Goal: Task Accomplishment & Management: Manage account settings

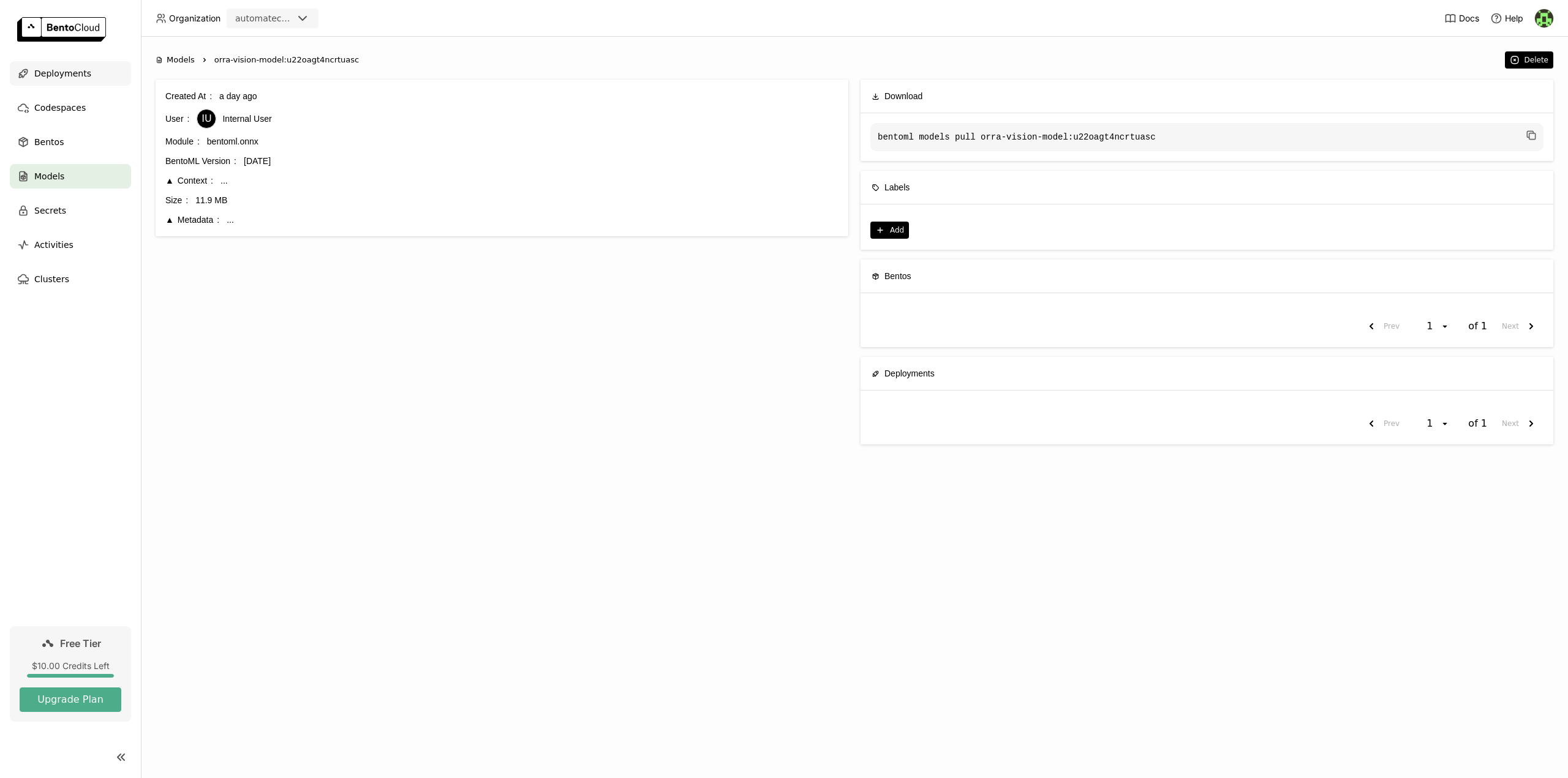
click at [73, 70] on span "Deployments" at bounding box center [62, 73] width 57 height 15
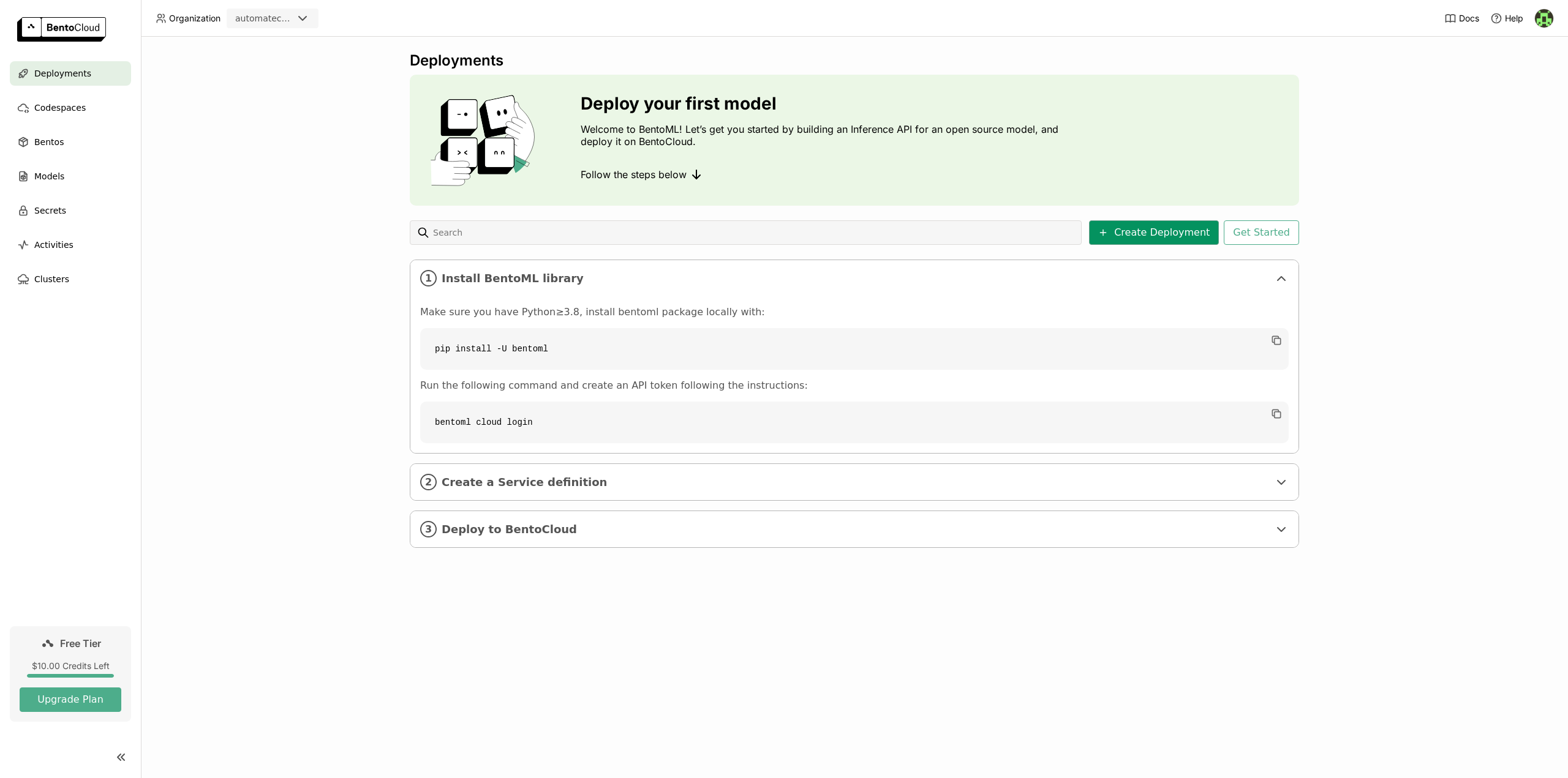
click at [1164, 232] on button "Create Deployment" at bounding box center [1153, 232] width 130 height 24
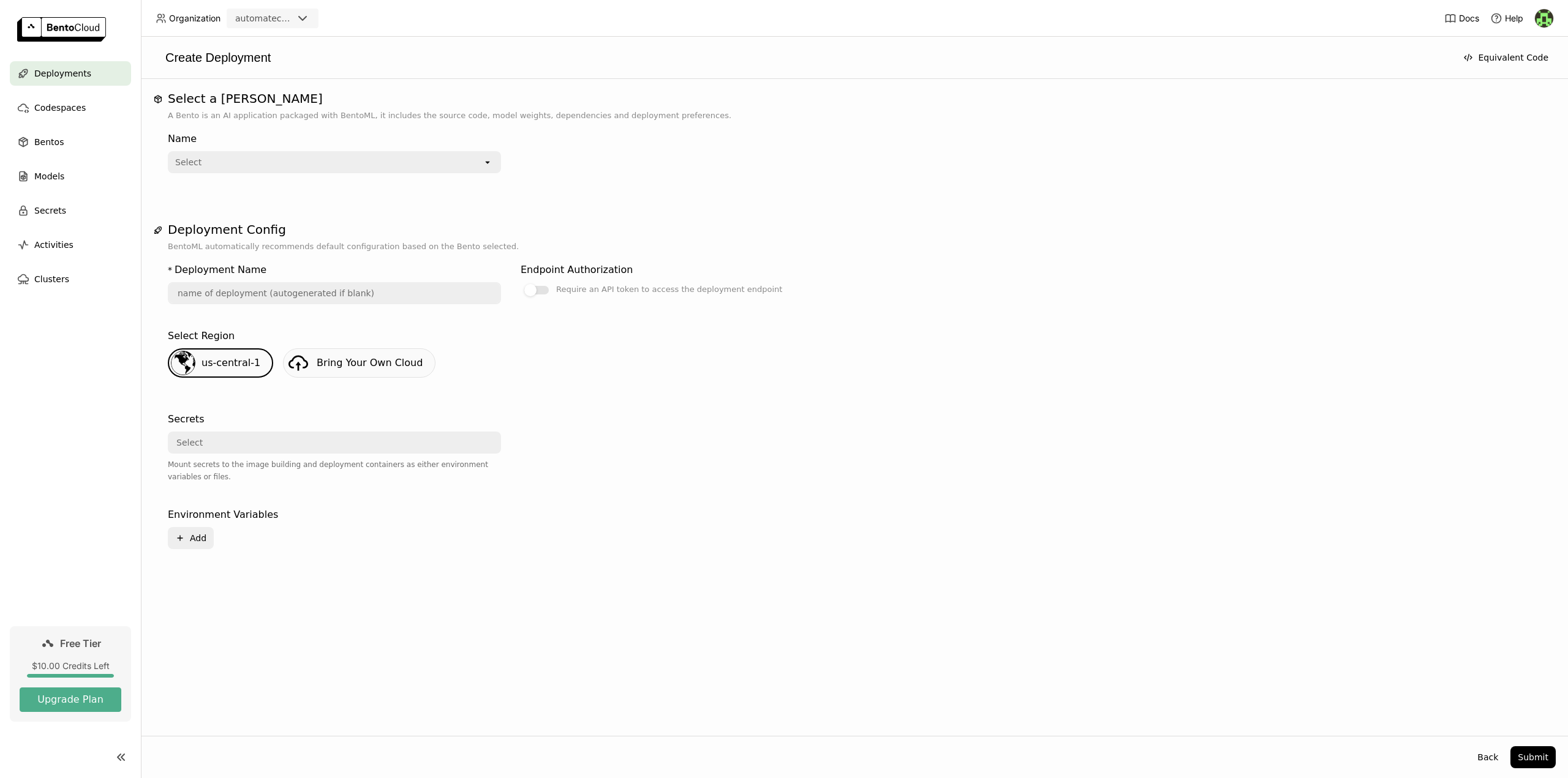
click at [270, 166] on div "Select" at bounding box center [325, 162] width 313 height 19
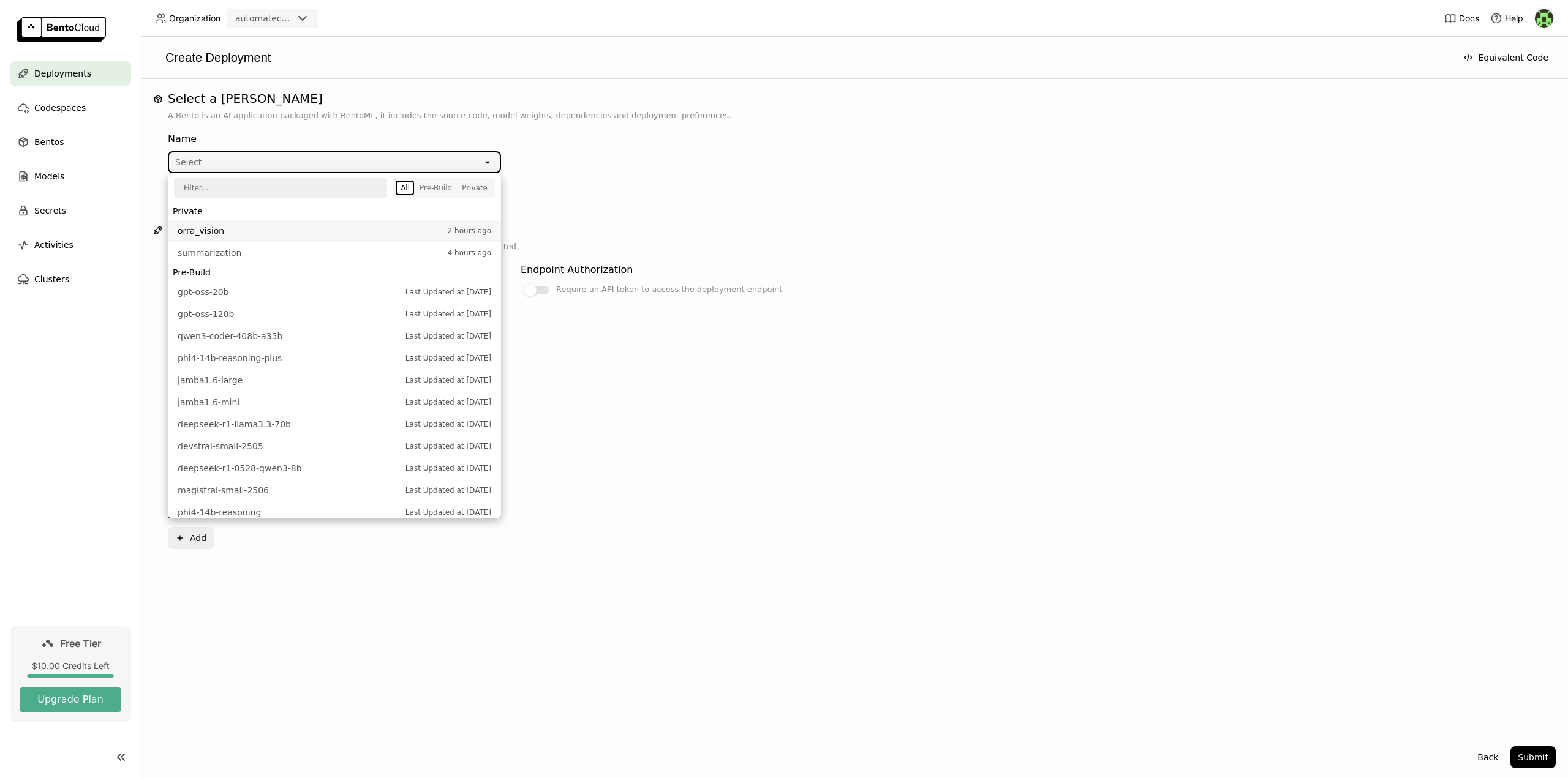
click at [224, 229] on span "orra_vision" at bounding box center [310, 230] width 264 height 13
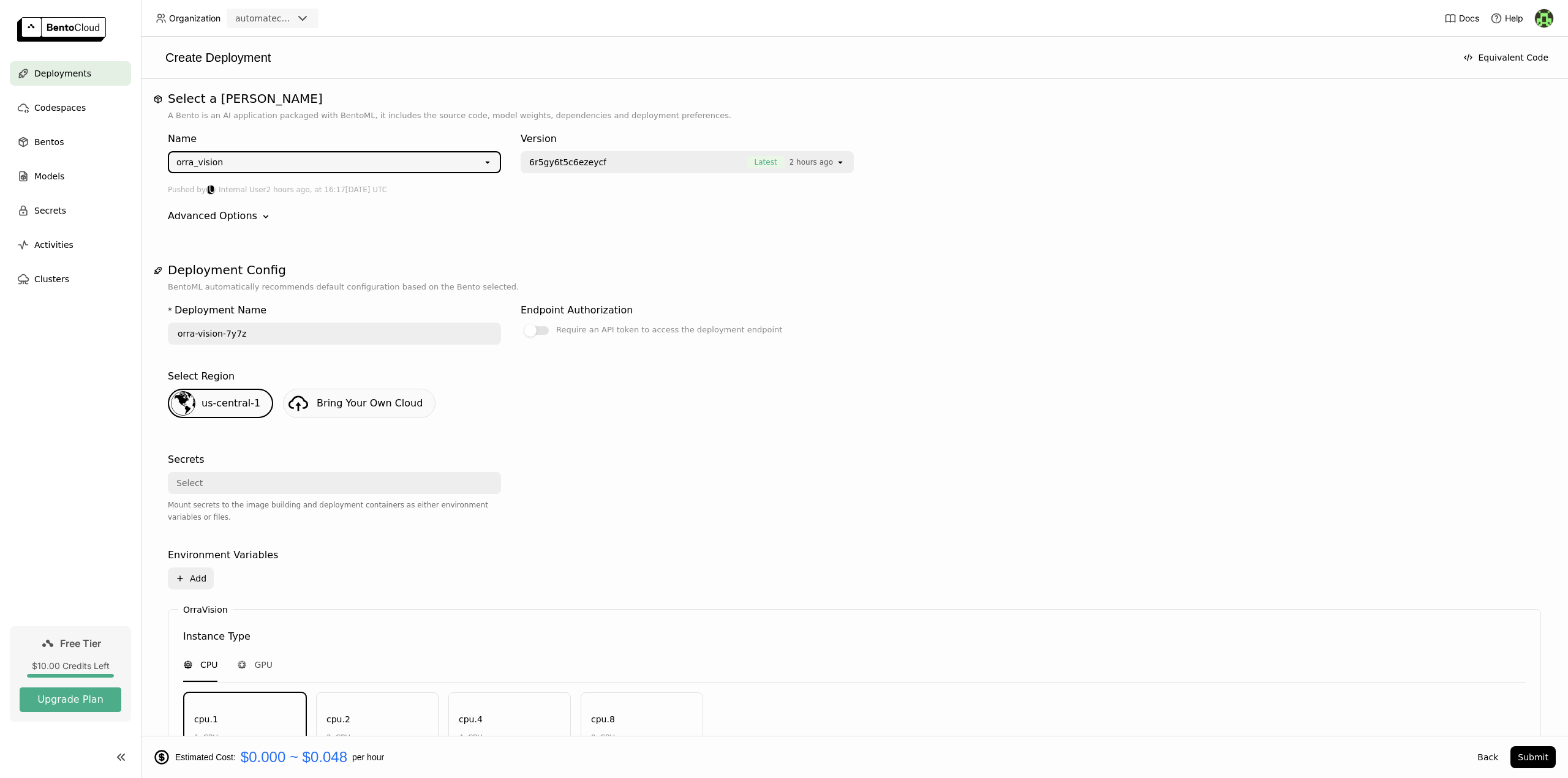
click at [608, 161] on span "6r5gy6t5c6ezeycf" at bounding box center [635, 162] width 212 height 13
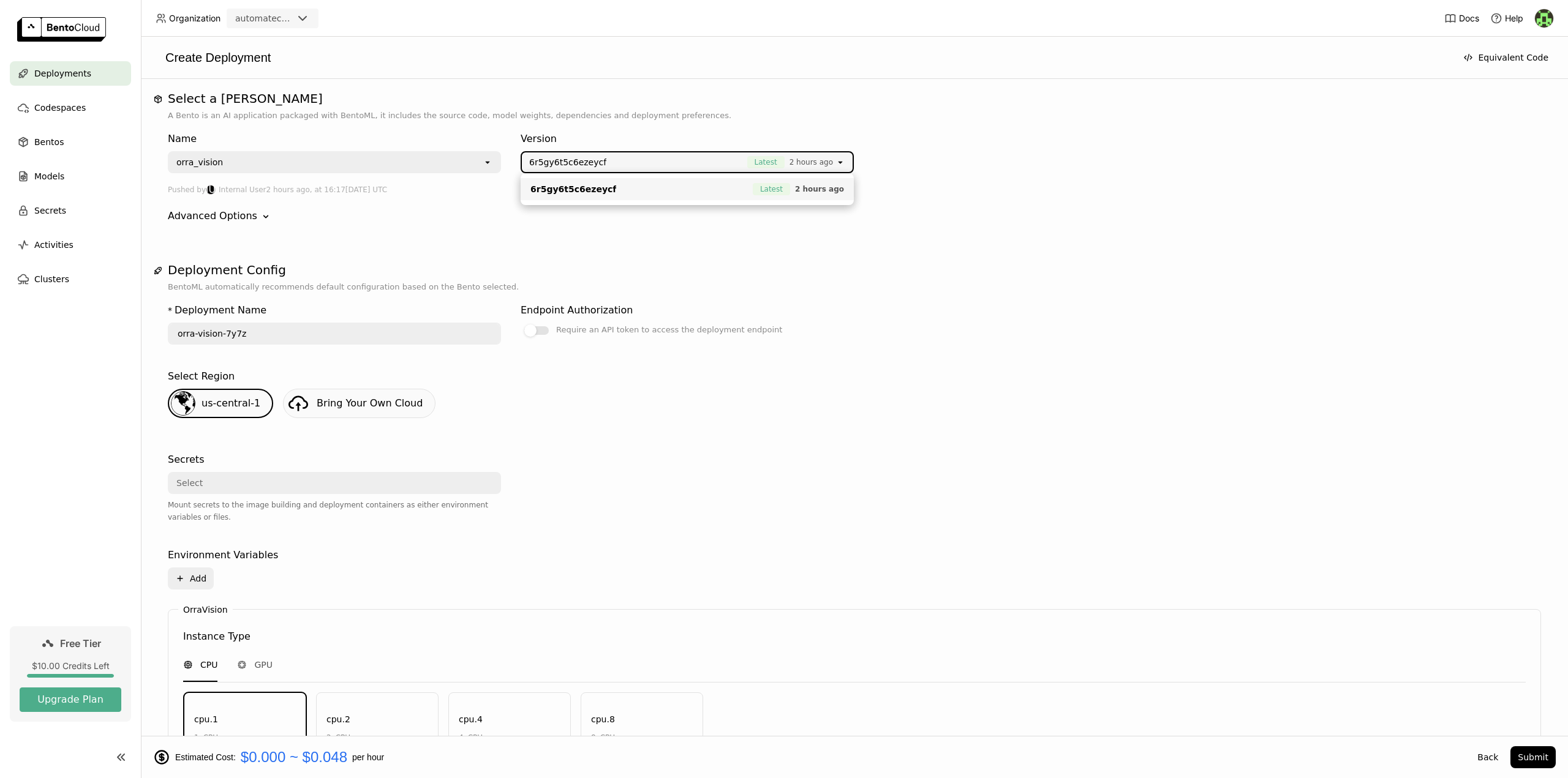
click at [608, 161] on span "6r5gy6t5c6ezeycf" at bounding box center [635, 162] width 212 height 13
click at [241, 223] on div "Advanced Options" at bounding box center [213, 216] width 90 height 15
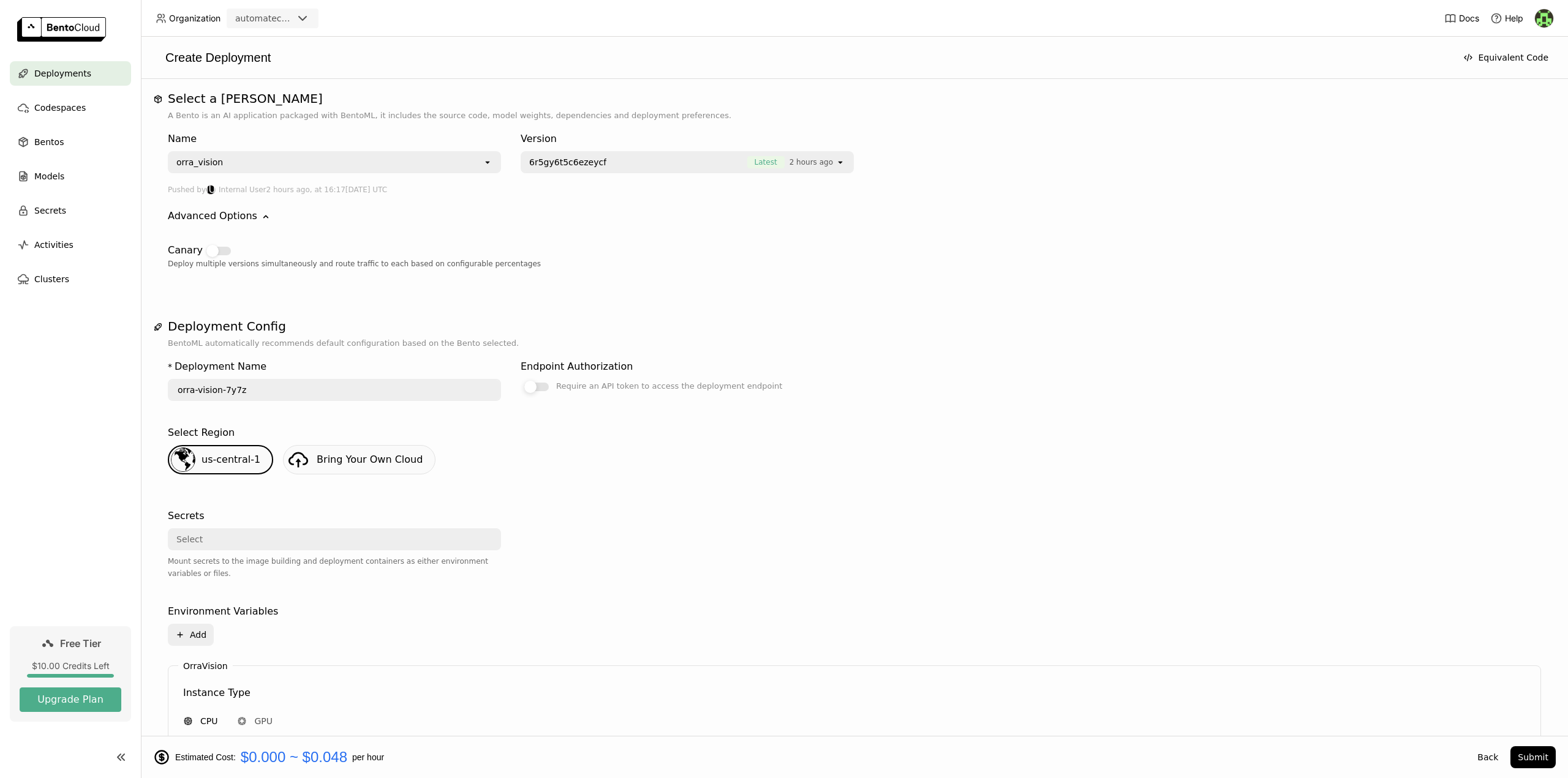
click at [541, 385] on div at bounding box center [536, 387] width 24 height 9
click at [521, 379] on input "Require an API token to access the deployment endpoint" at bounding box center [521, 379] width 0 height 0
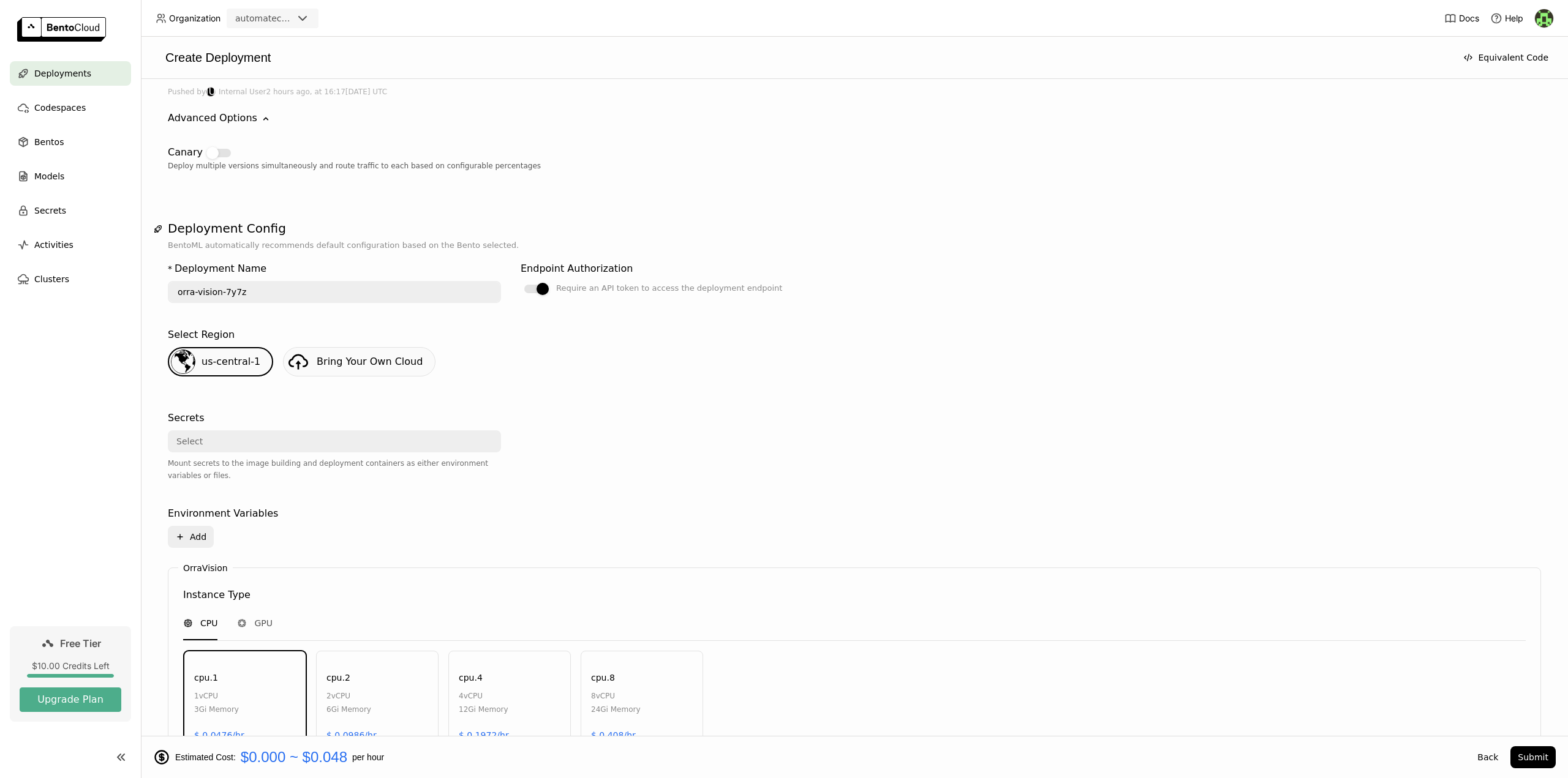
scroll to position [122, 0]
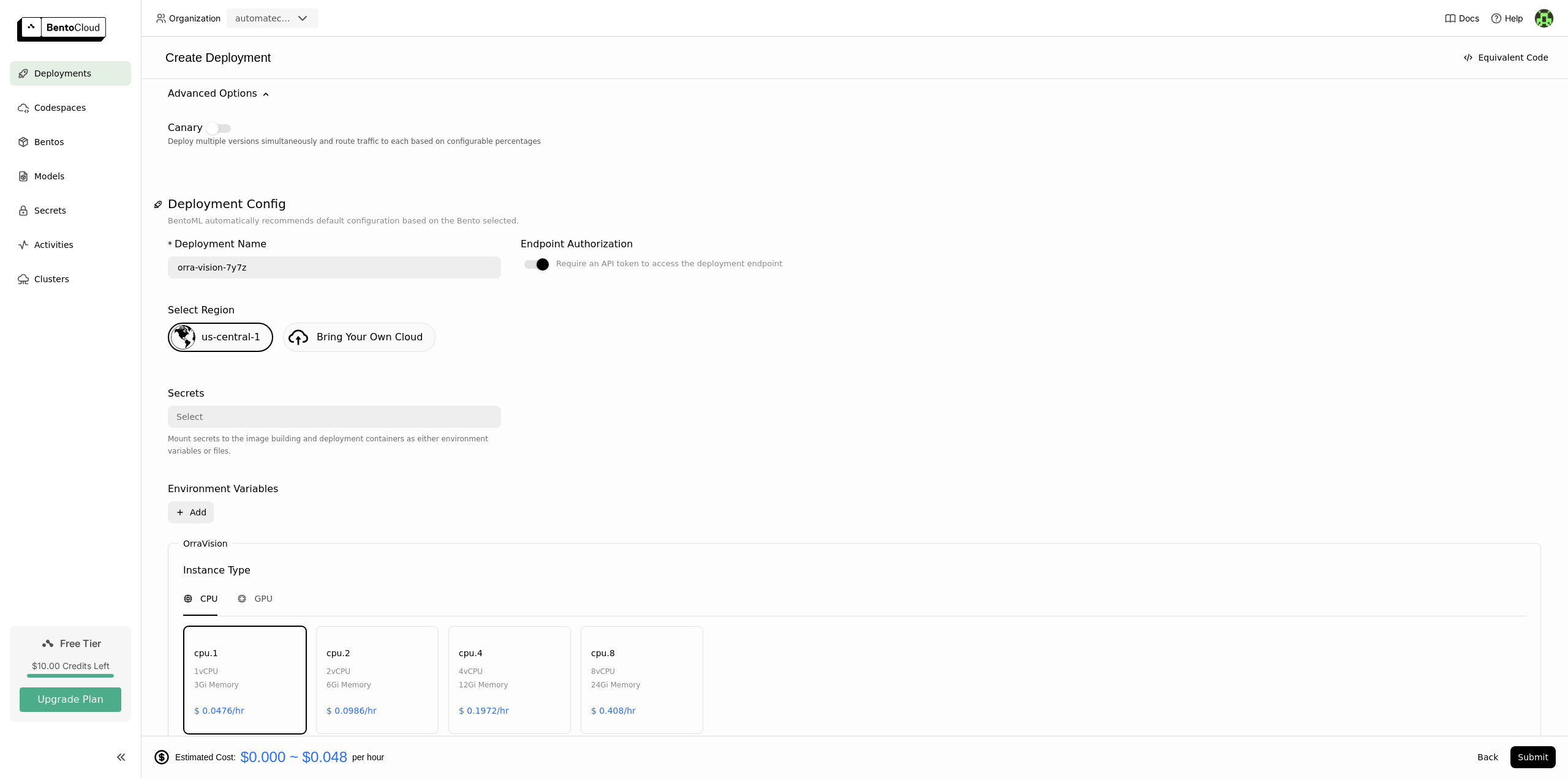
click at [231, 270] on input "orra-vision-7y7z" at bounding box center [334, 267] width 331 height 19
type input "orra-vision"
click at [686, 366] on div "Select Region us-central-1 Bring Your Own Cloud" at bounding box center [855, 335] width 1373 height 73
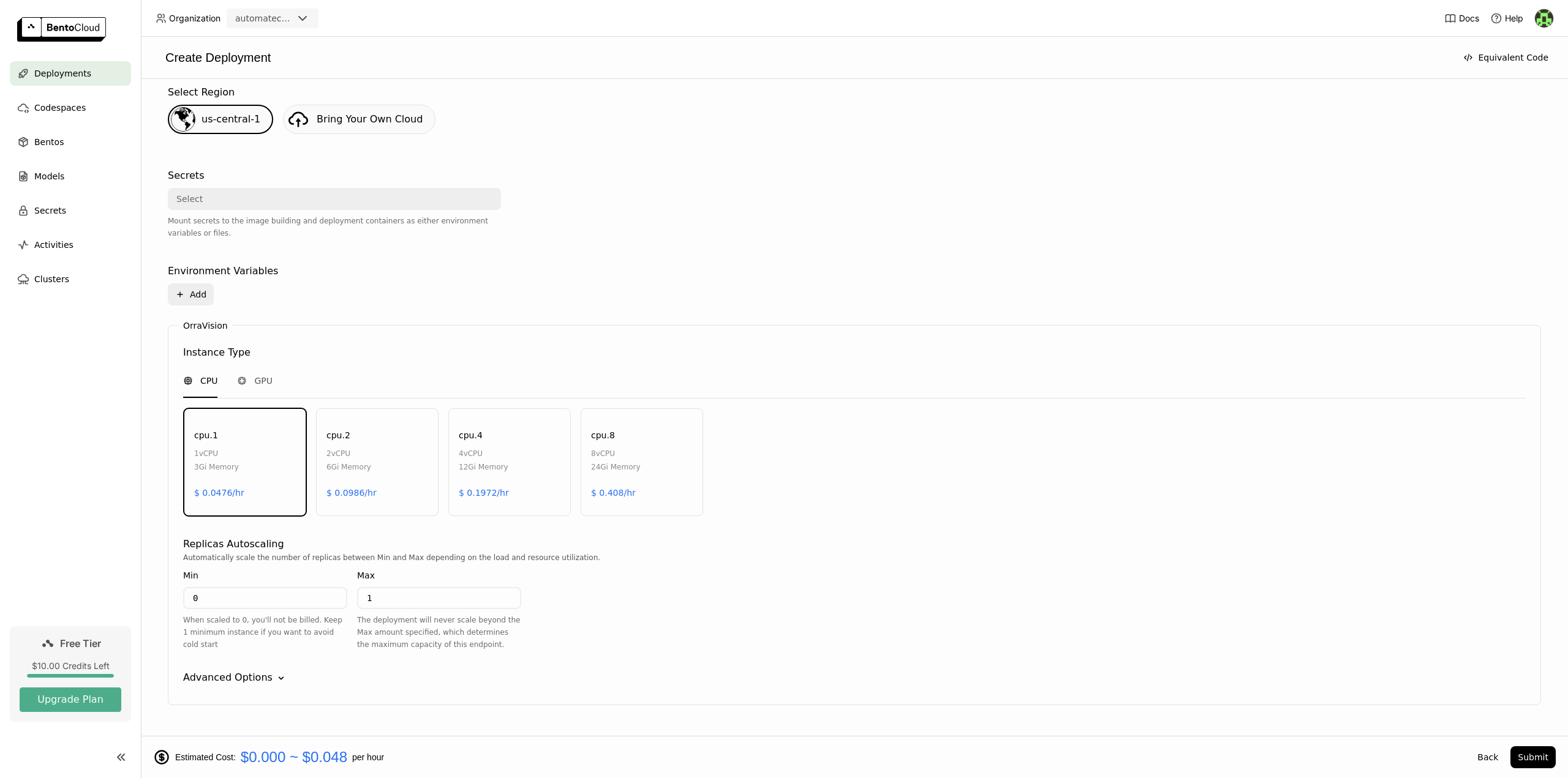
scroll to position [370, 0]
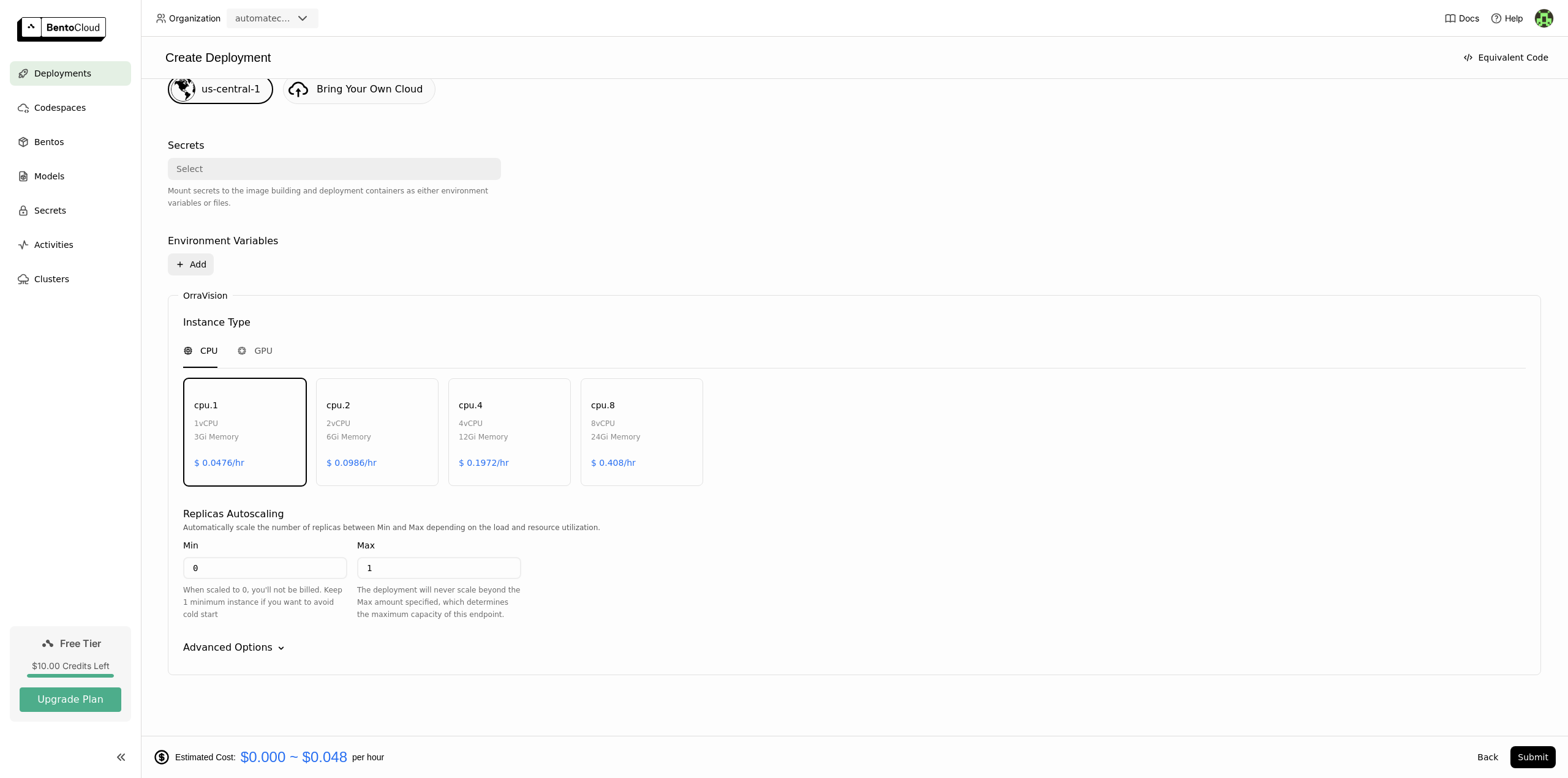
click at [232, 648] on div "Advanced Options" at bounding box center [227, 648] width 90 height 15
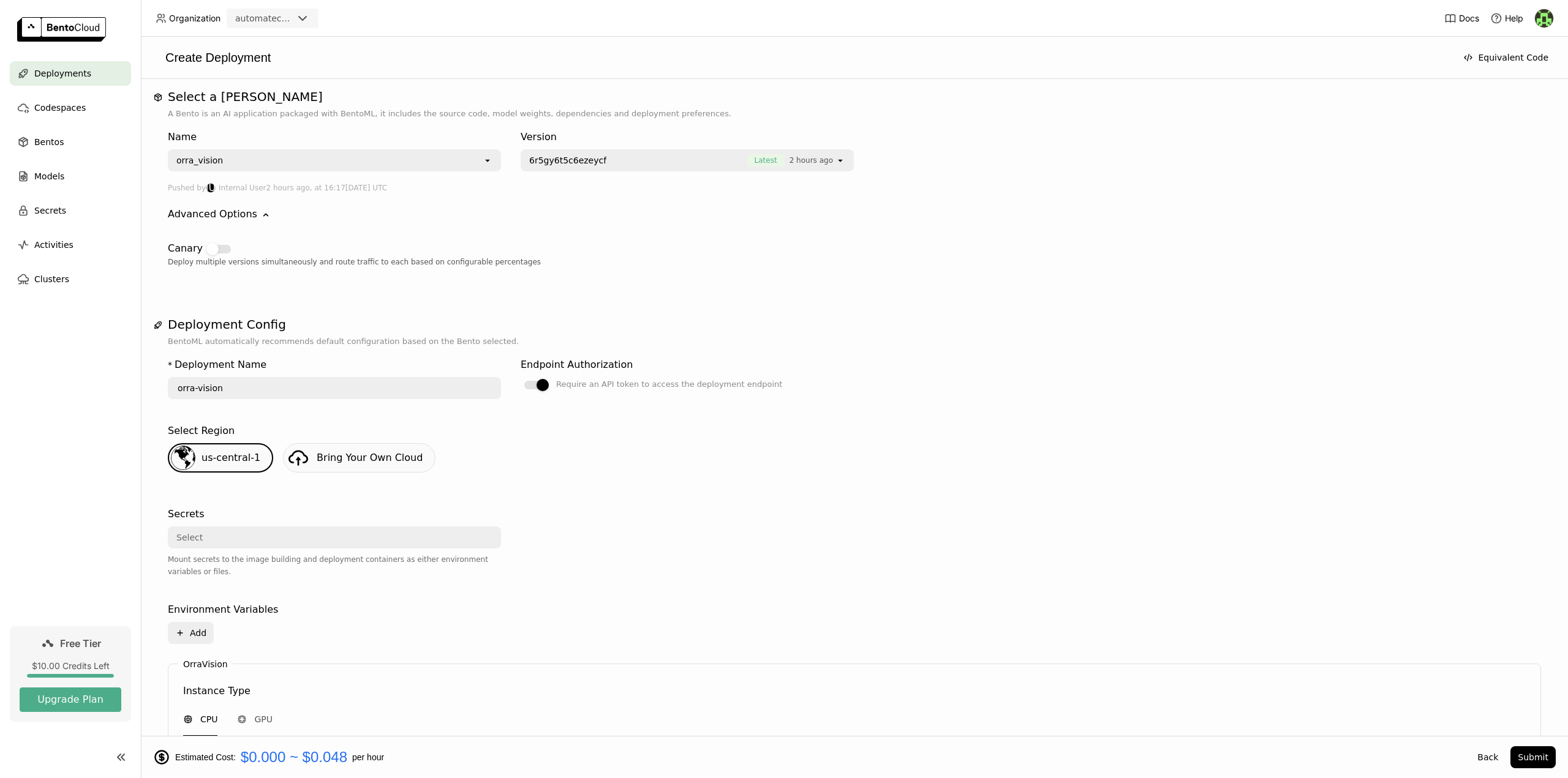
scroll to position [0, 0]
click at [1527, 755] on button "Submit" at bounding box center [1532, 757] width 45 height 22
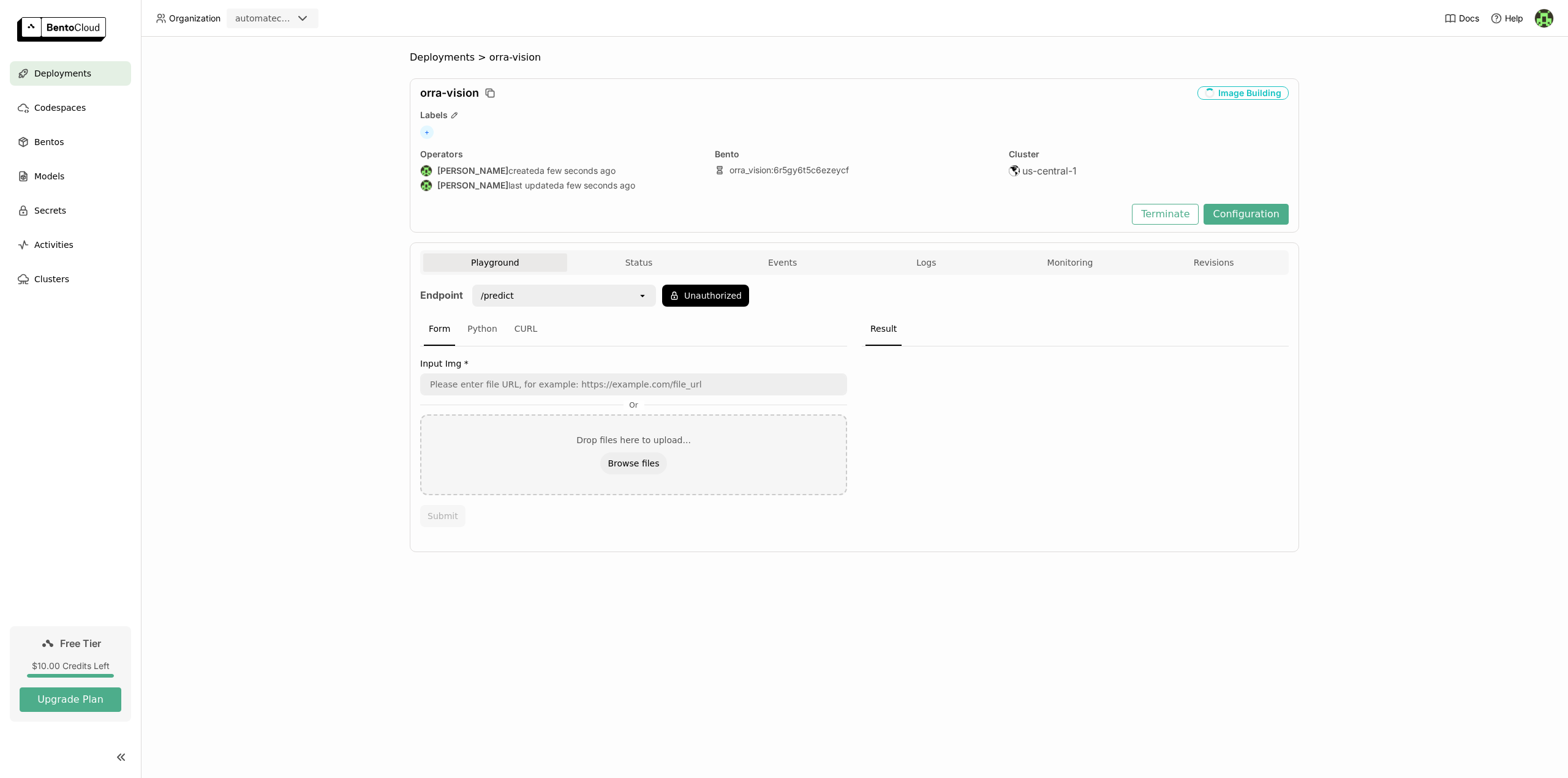
click at [338, 418] on div "Deployments > orra-vision orra-vision Image Building Labels + Operators [PERSON…" at bounding box center [854, 407] width 1427 height 741
click at [700, 300] on button "Unauthorized" at bounding box center [705, 296] width 87 height 22
click at [245, 278] on div "Deployments > orra-vision orra-vision Image Building Labels + Operators [PERSON…" at bounding box center [854, 407] width 1427 height 741
click at [1547, 17] on img at bounding box center [1544, 18] width 19 height 19
click at [1519, 81] on span "API Tokens" at bounding box center [1527, 81] width 44 height 11
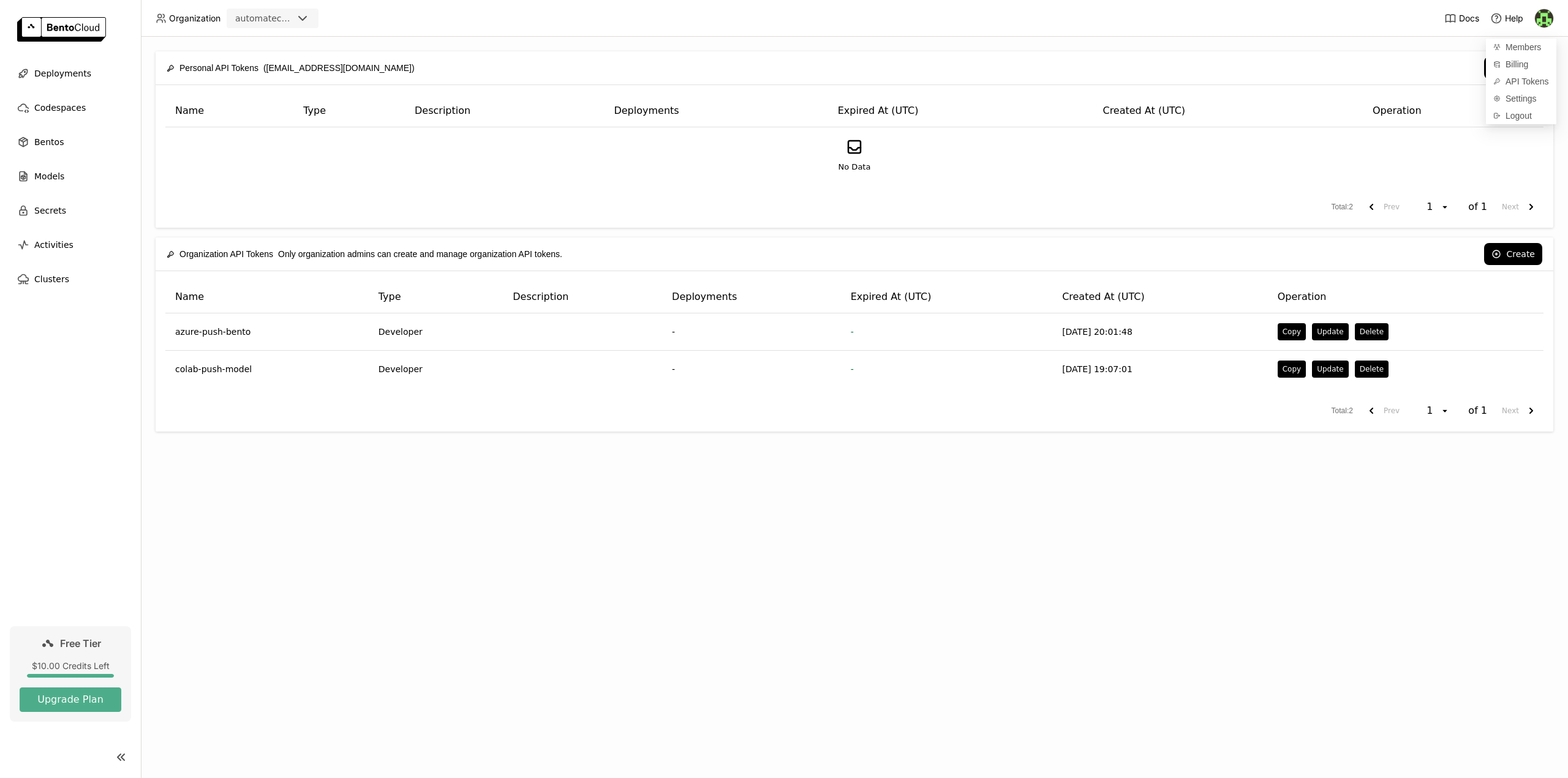
click at [1428, 155] on div "No Data" at bounding box center [854, 155] width 1357 height 36
click at [1515, 73] on button "Create" at bounding box center [1513, 68] width 59 height 22
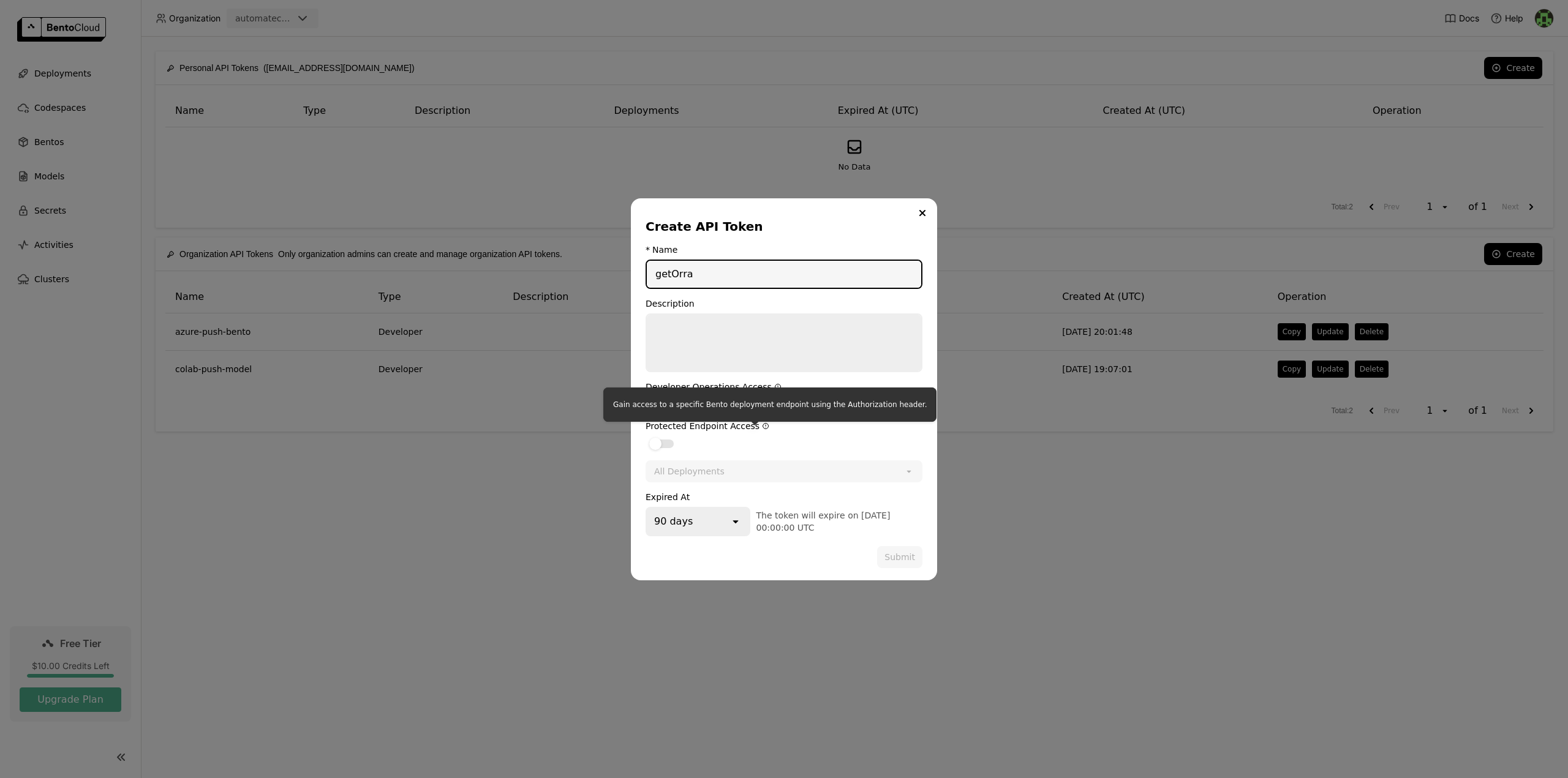
click at [763, 425] on icon "dialog" at bounding box center [765, 425] width 5 height 5
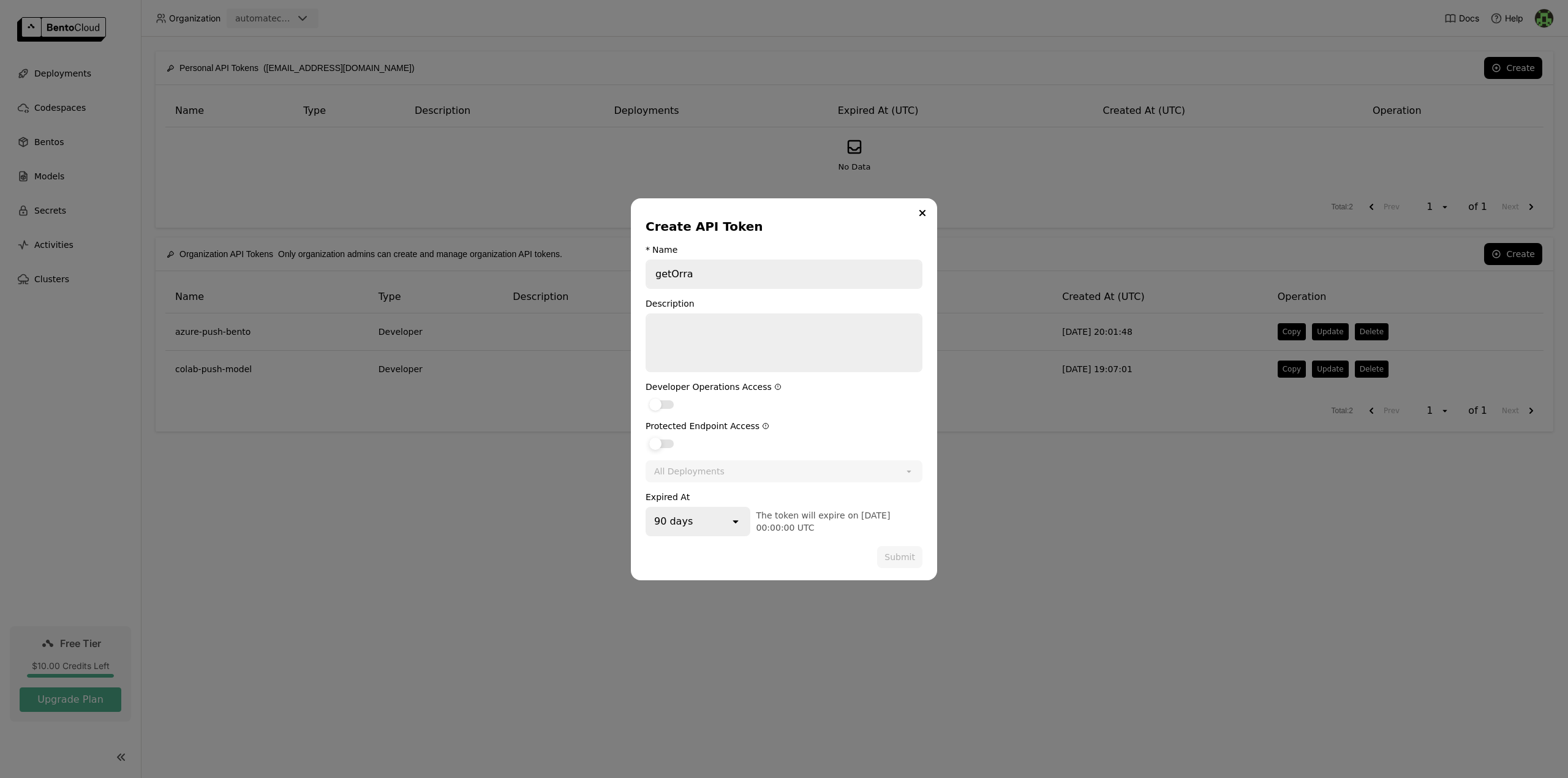
click at [658, 442] on div "dialog" at bounding box center [655, 443] width 13 height 13
click at [646, 436] on input "dialog" at bounding box center [646, 436] width 0 height 0
click at [739, 472] on div "All Deployments" at bounding box center [770, 471] width 248 height 19
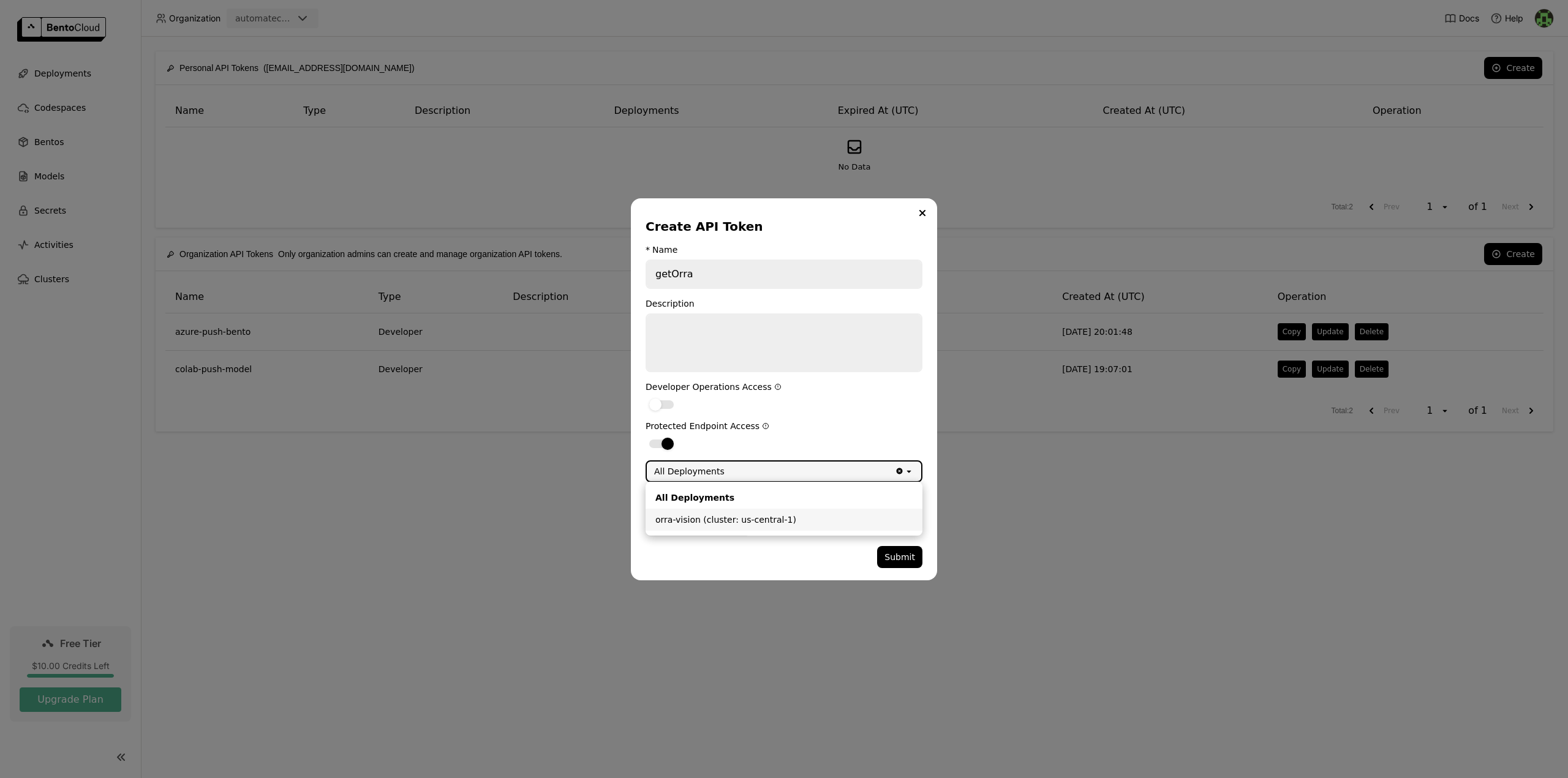
click at [726, 517] on div "orra-vision (cluster: us-central-1)" at bounding box center [784, 520] width 257 height 13
click at [692, 522] on div "90 days" at bounding box center [688, 521] width 83 height 27
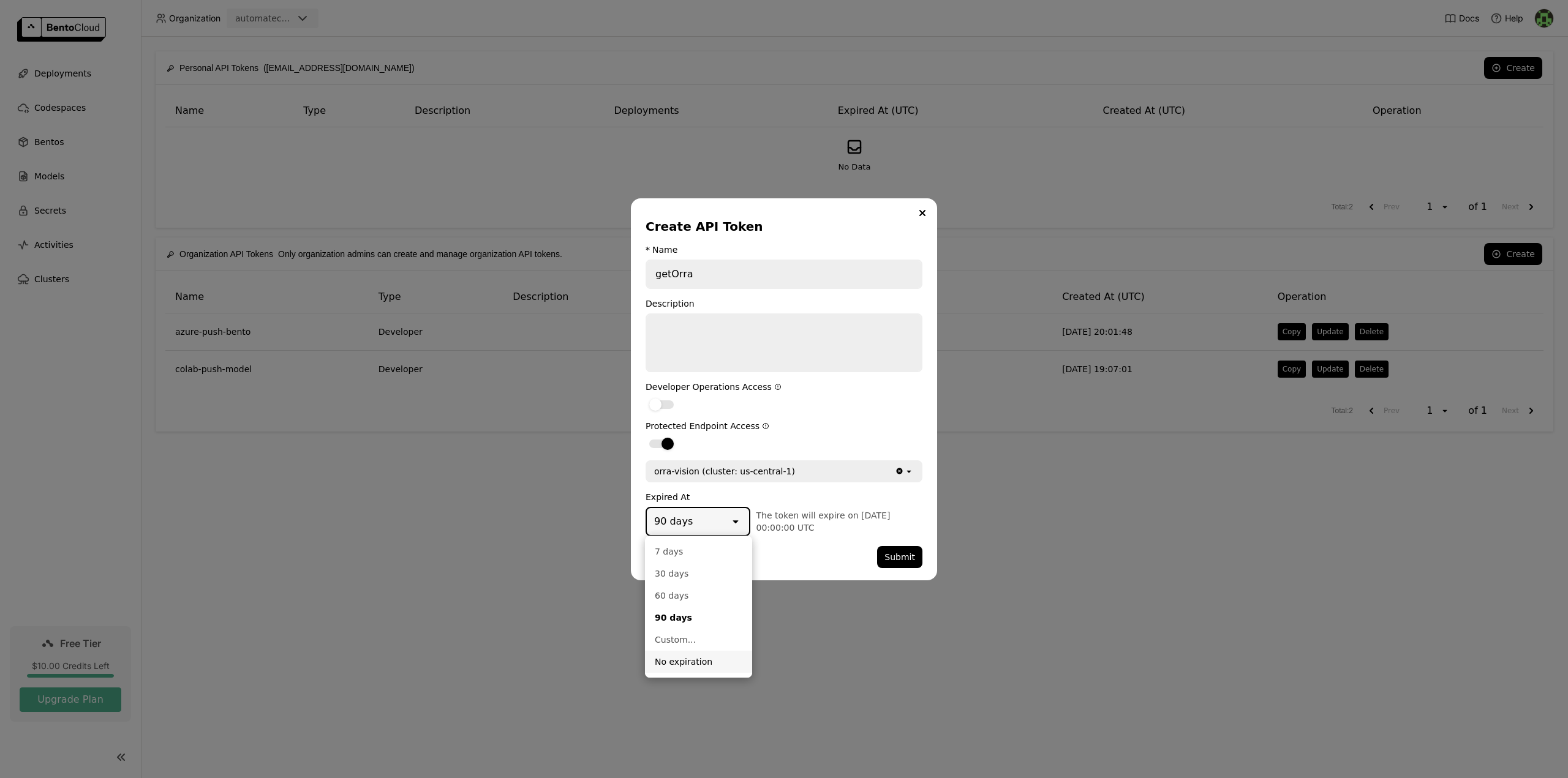
click at [680, 663] on div "No expiration" at bounding box center [698, 662] width 87 height 13
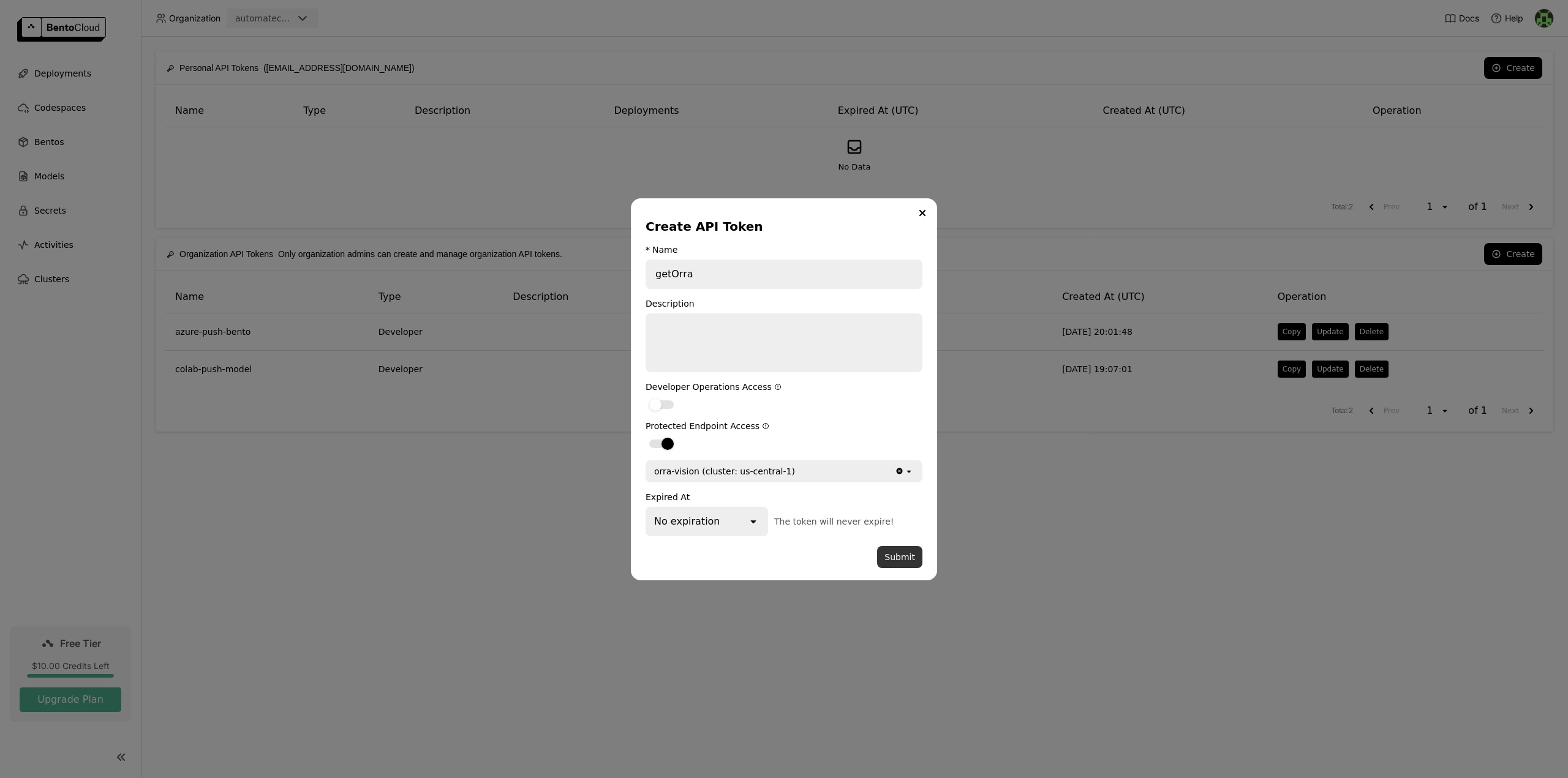
click at [896, 557] on button "Submit" at bounding box center [899, 557] width 45 height 22
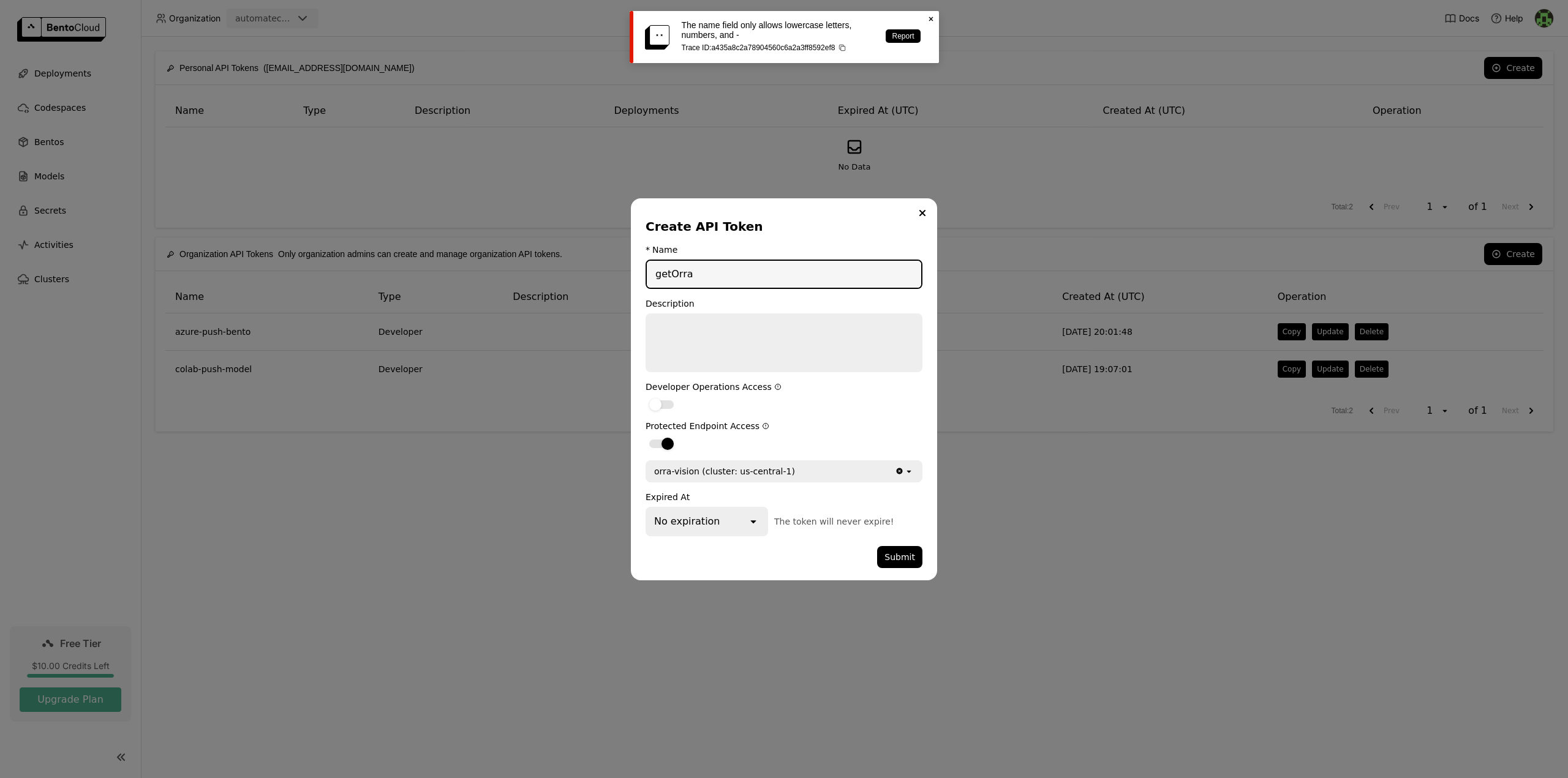
click at [674, 278] on input "getOrra" at bounding box center [784, 274] width 274 height 27
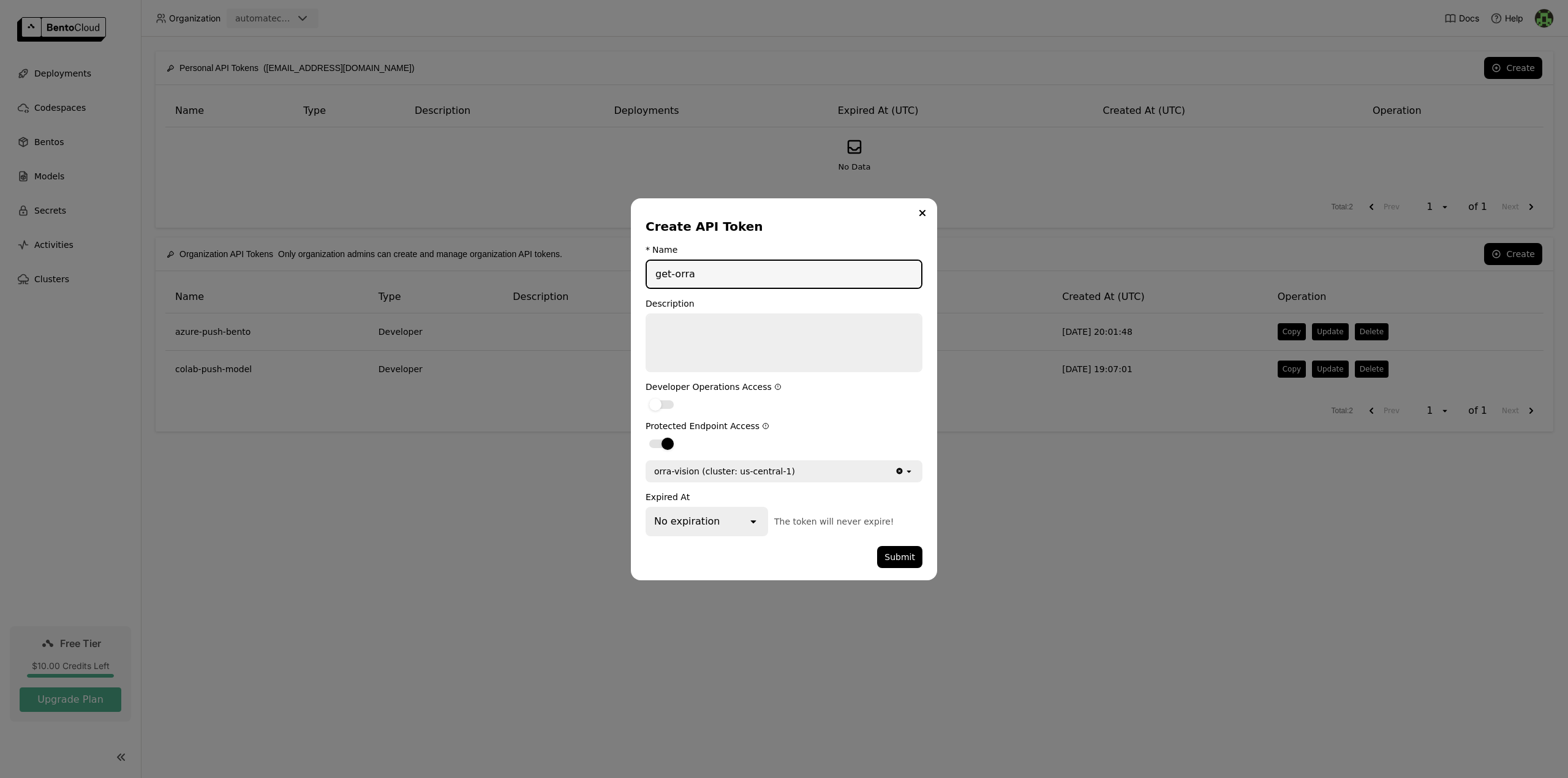
click at [660, 275] on input "get-orra" at bounding box center [784, 274] width 274 height 27
type input "predict-orra"
click at [906, 558] on button "Submit" at bounding box center [899, 557] width 45 height 22
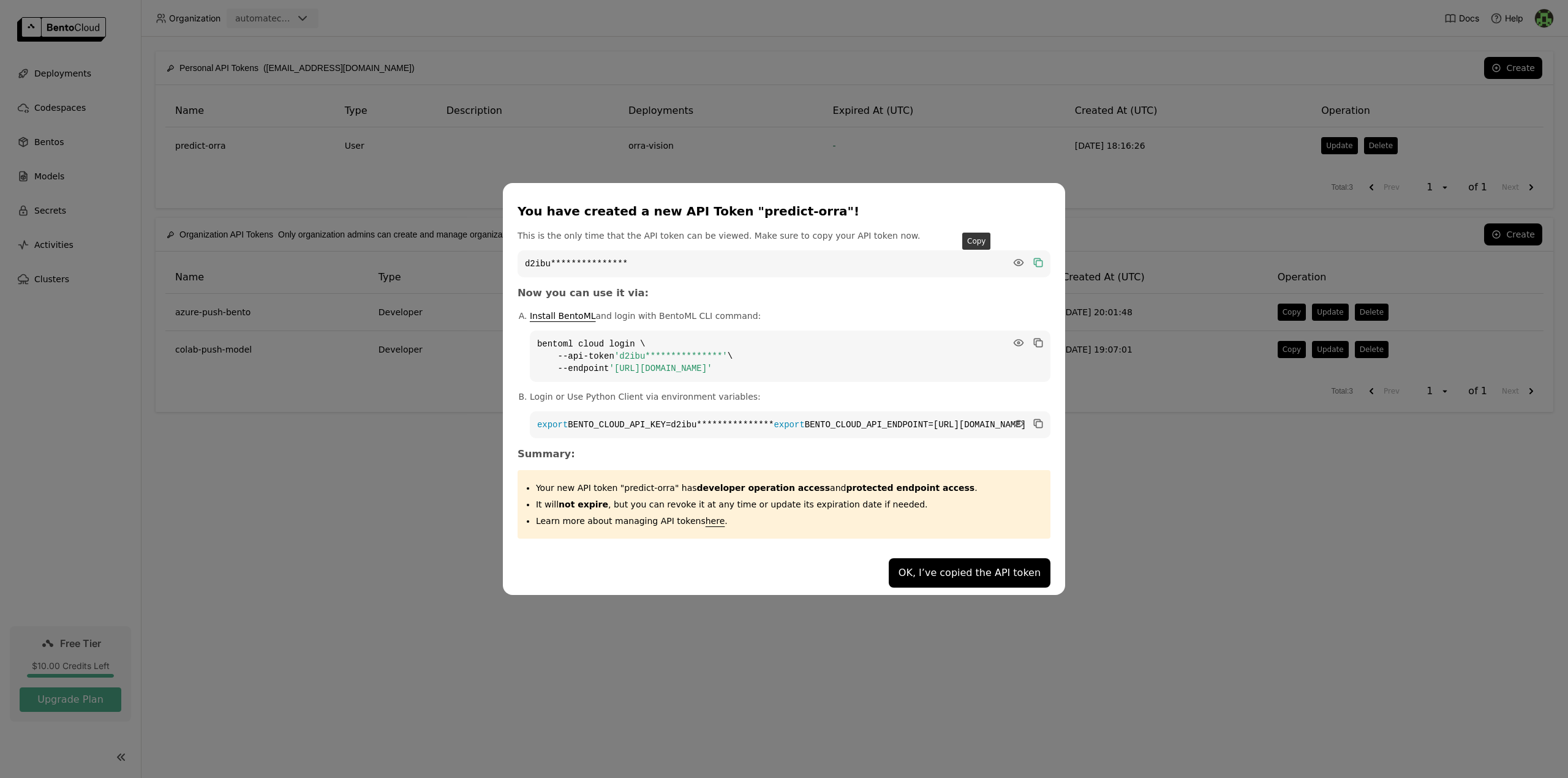
click at [1034, 258] on icon "dialog" at bounding box center [1037, 261] width 6 height 6
click at [390, 474] on div "**********" at bounding box center [784, 389] width 1568 height 778
click at [916, 580] on button "OK, I’ve copied the API token" at bounding box center [970, 573] width 161 height 30
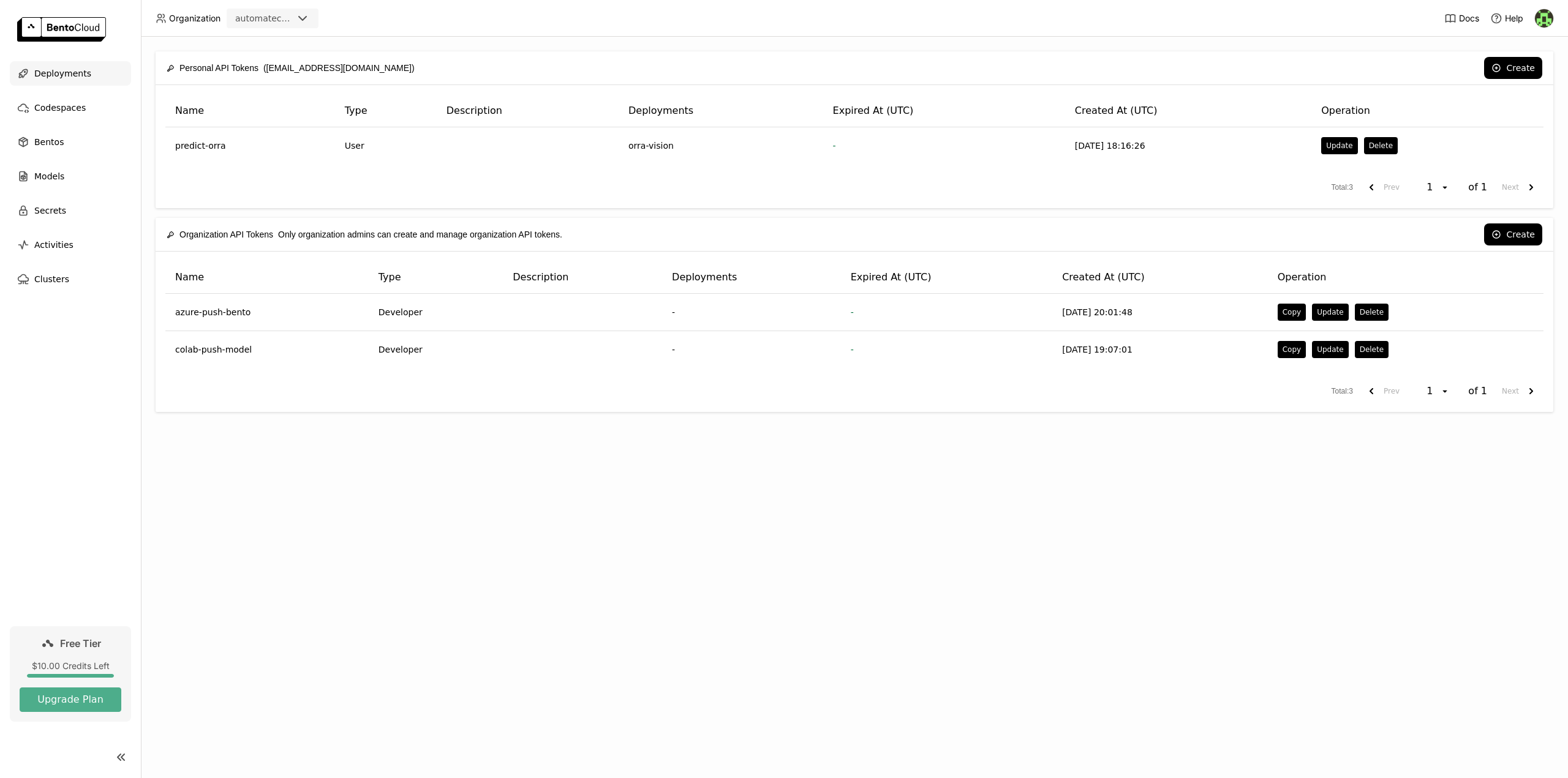
click at [61, 76] on span "Deployments" at bounding box center [62, 73] width 57 height 15
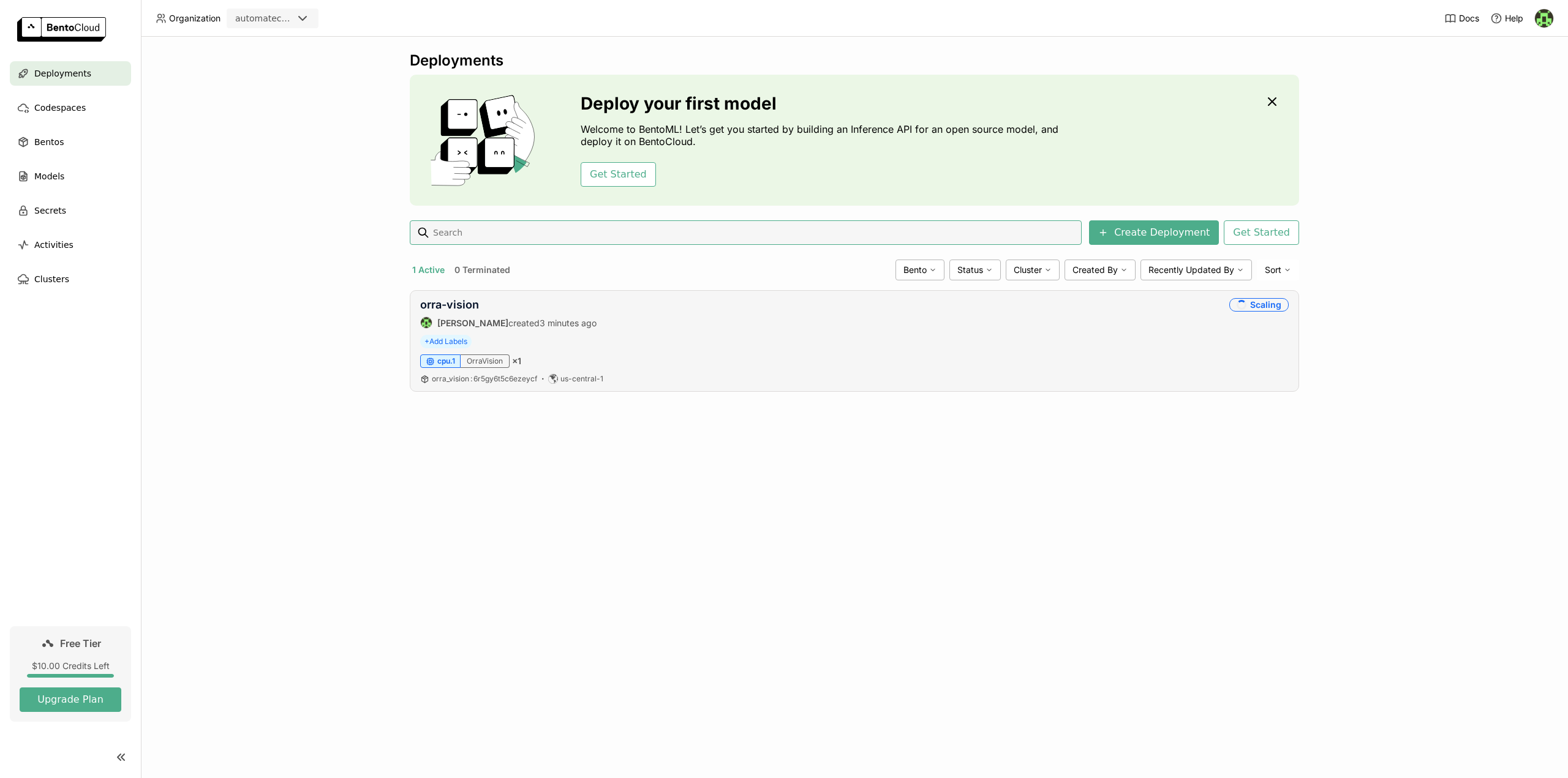
click at [650, 349] on div "orra-vision [PERSON_NAME] created 3 minutes ago Scaling + Add Labels cpu.1 Orra…" at bounding box center [854, 341] width 890 height 101
click at [454, 307] on link "orra-vision" at bounding box center [449, 304] width 59 height 13
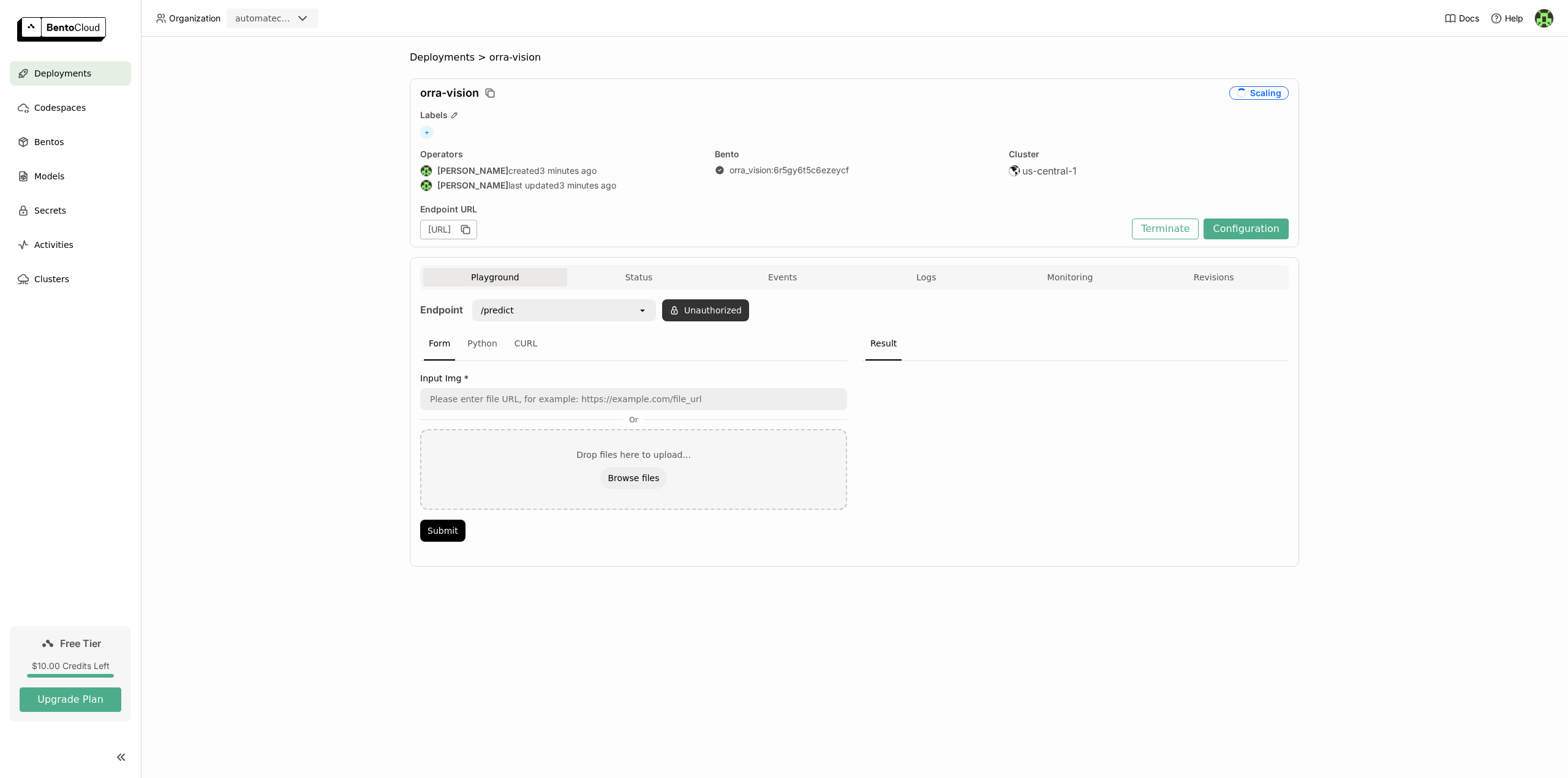
click at [692, 316] on button "Unauthorized" at bounding box center [705, 310] width 87 height 22
type input "d2ibuugduuu7rnv7rgqg"
click at [770, 345] on button "Okay" at bounding box center [768, 344] width 37 height 22
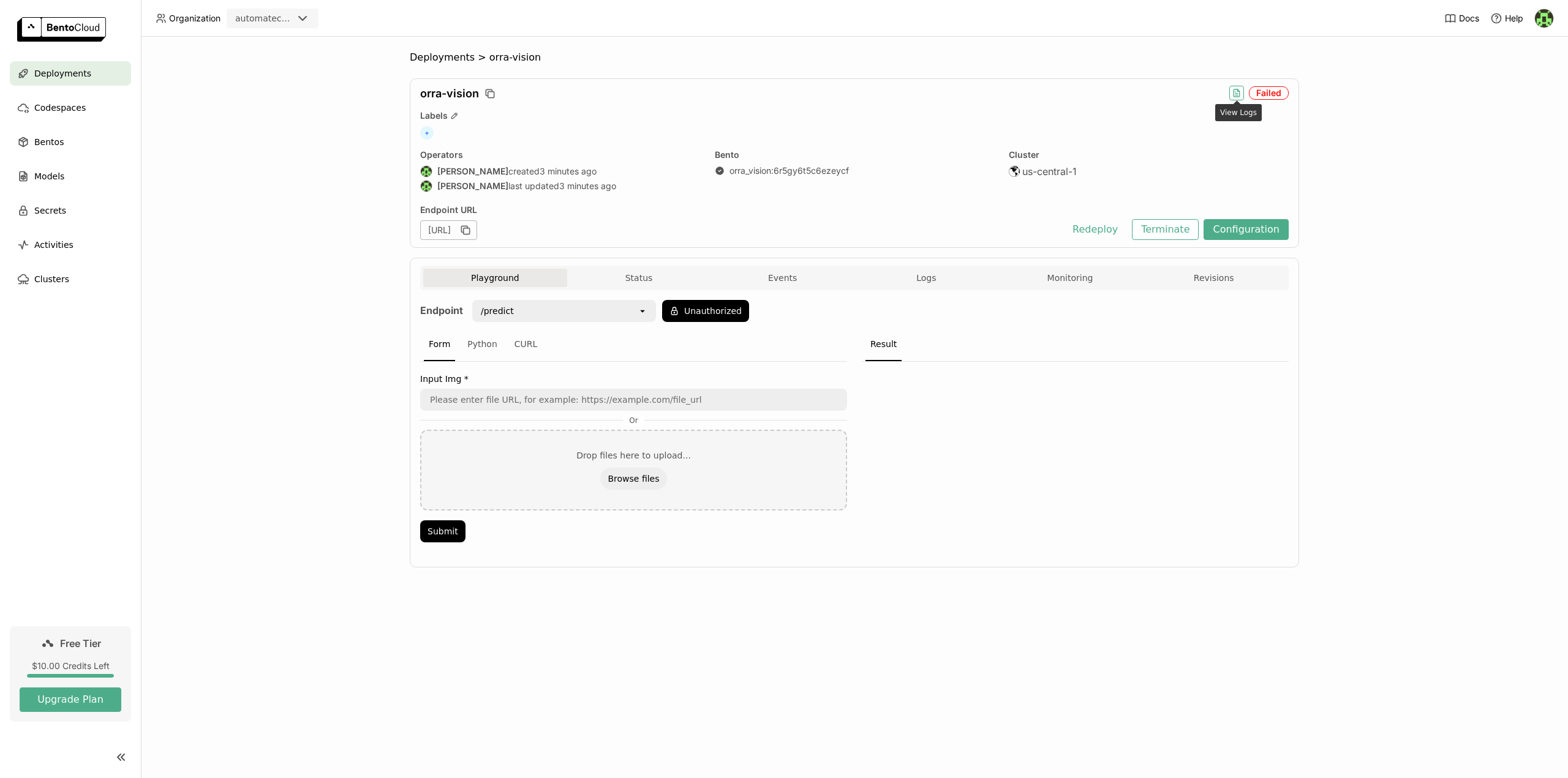
click at [1237, 95] on icon "button" at bounding box center [1236, 95] width 2 height 0
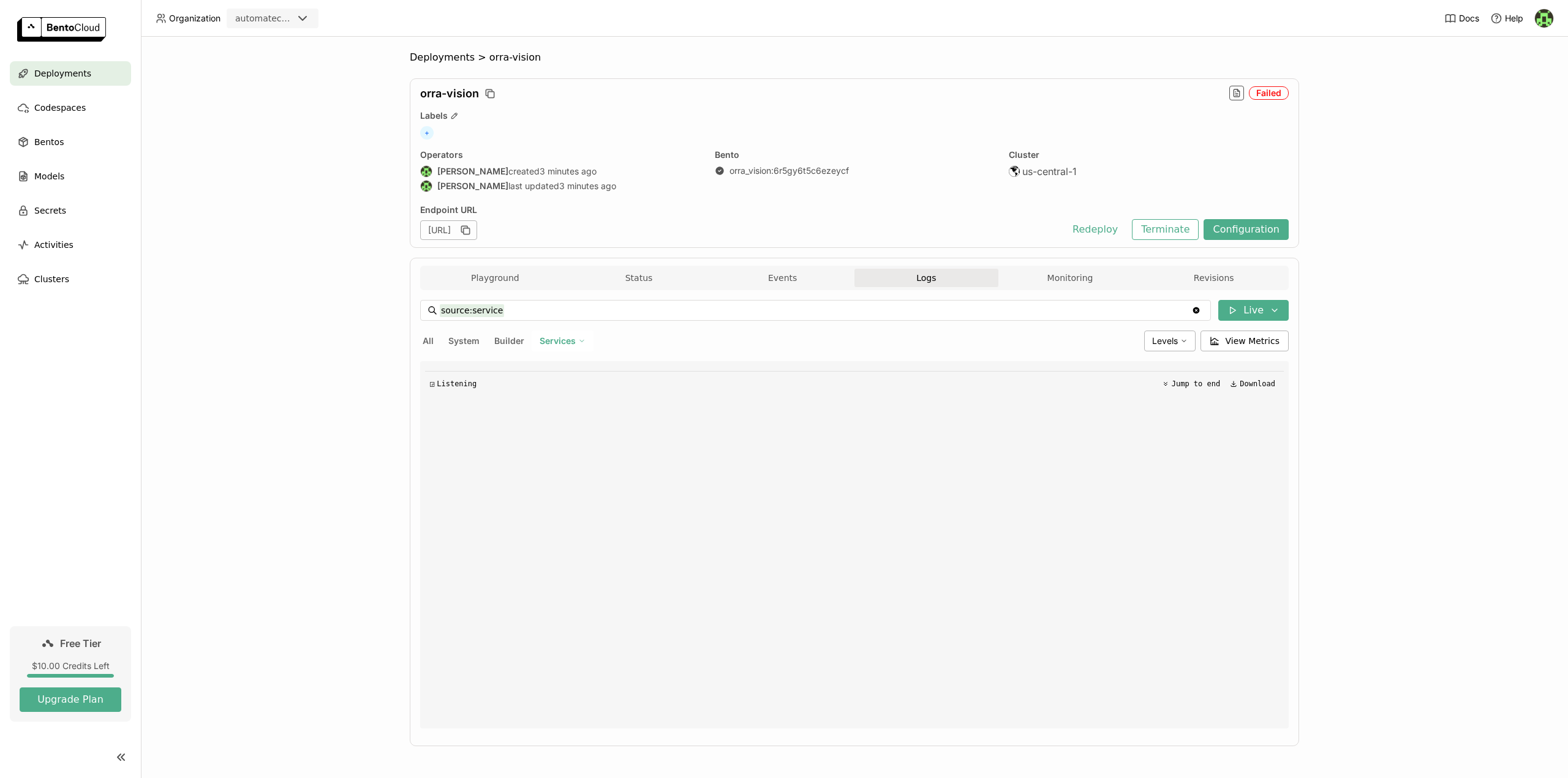
scroll to position [1, 0]
click at [504, 342] on button "Builder" at bounding box center [509, 339] width 35 height 16
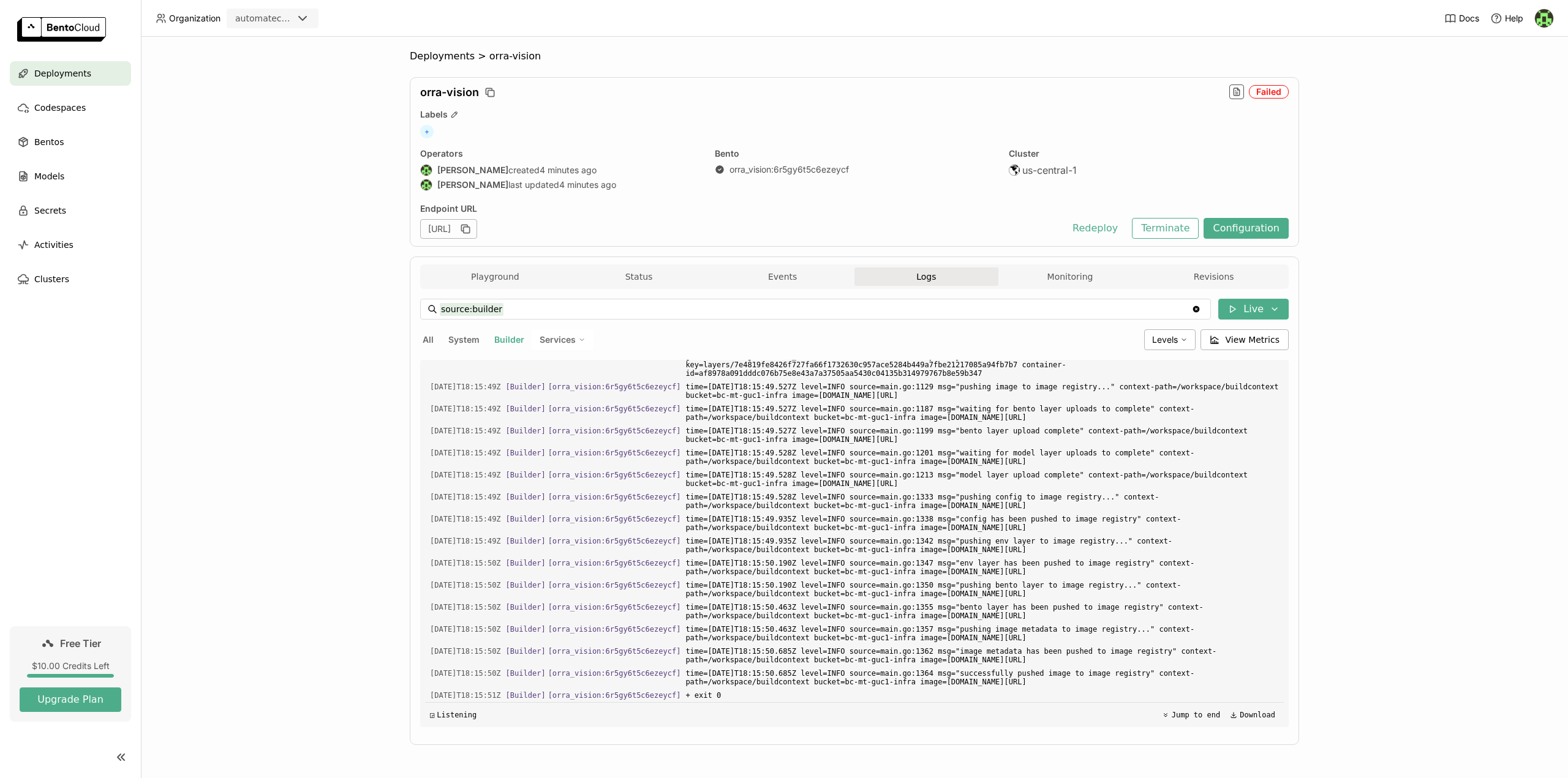
click at [547, 338] on span "Services" at bounding box center [558, 339] width 36 height 11
click at [520, 365] on div "OrraVision" at bounding box center [520, 370] width 133 height 15
type input "source:service service:OrraVision"
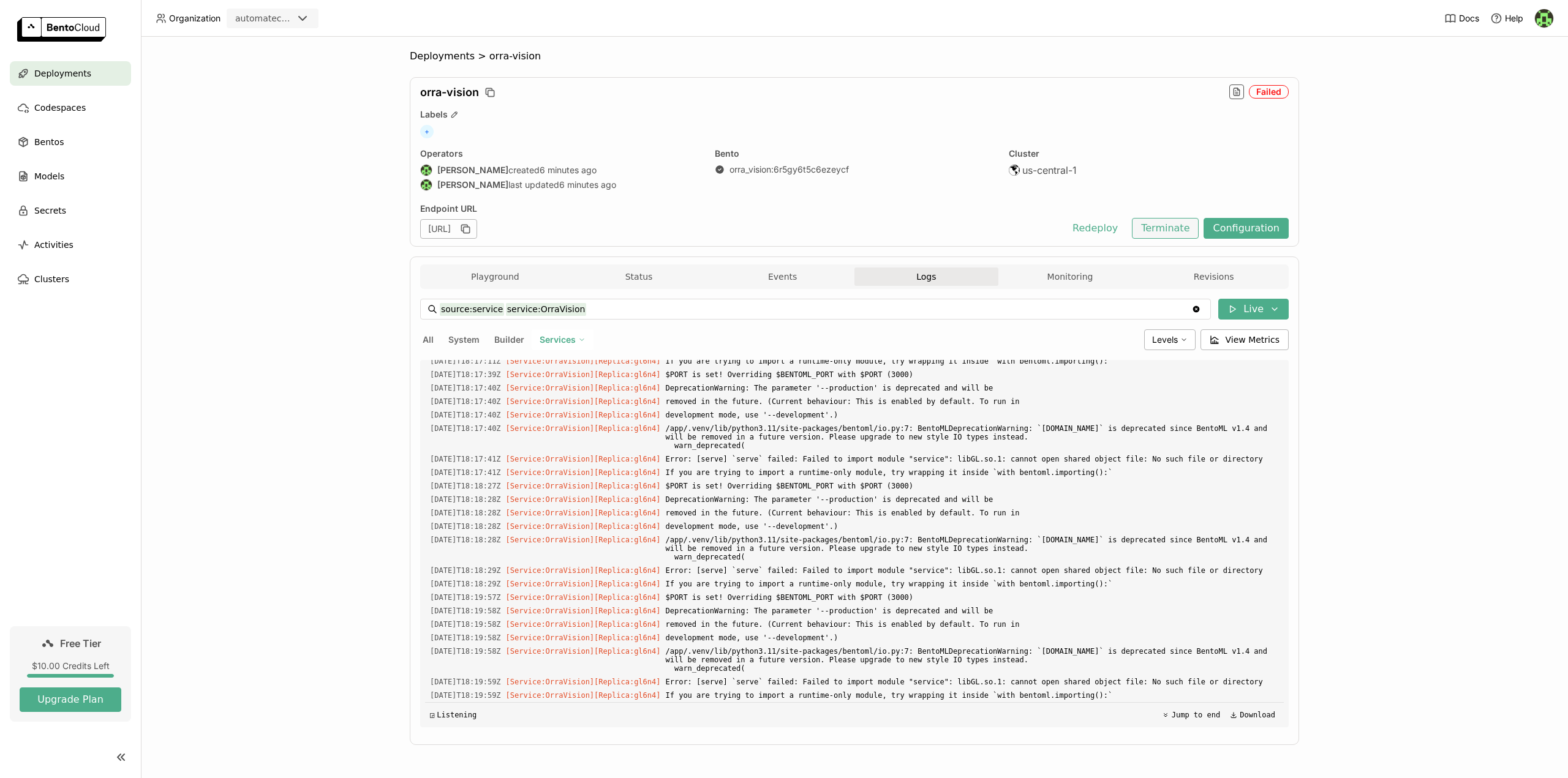
click at [1166, 224] on button "Terminate" at bounding box center [1165, 228] width 67 height 21
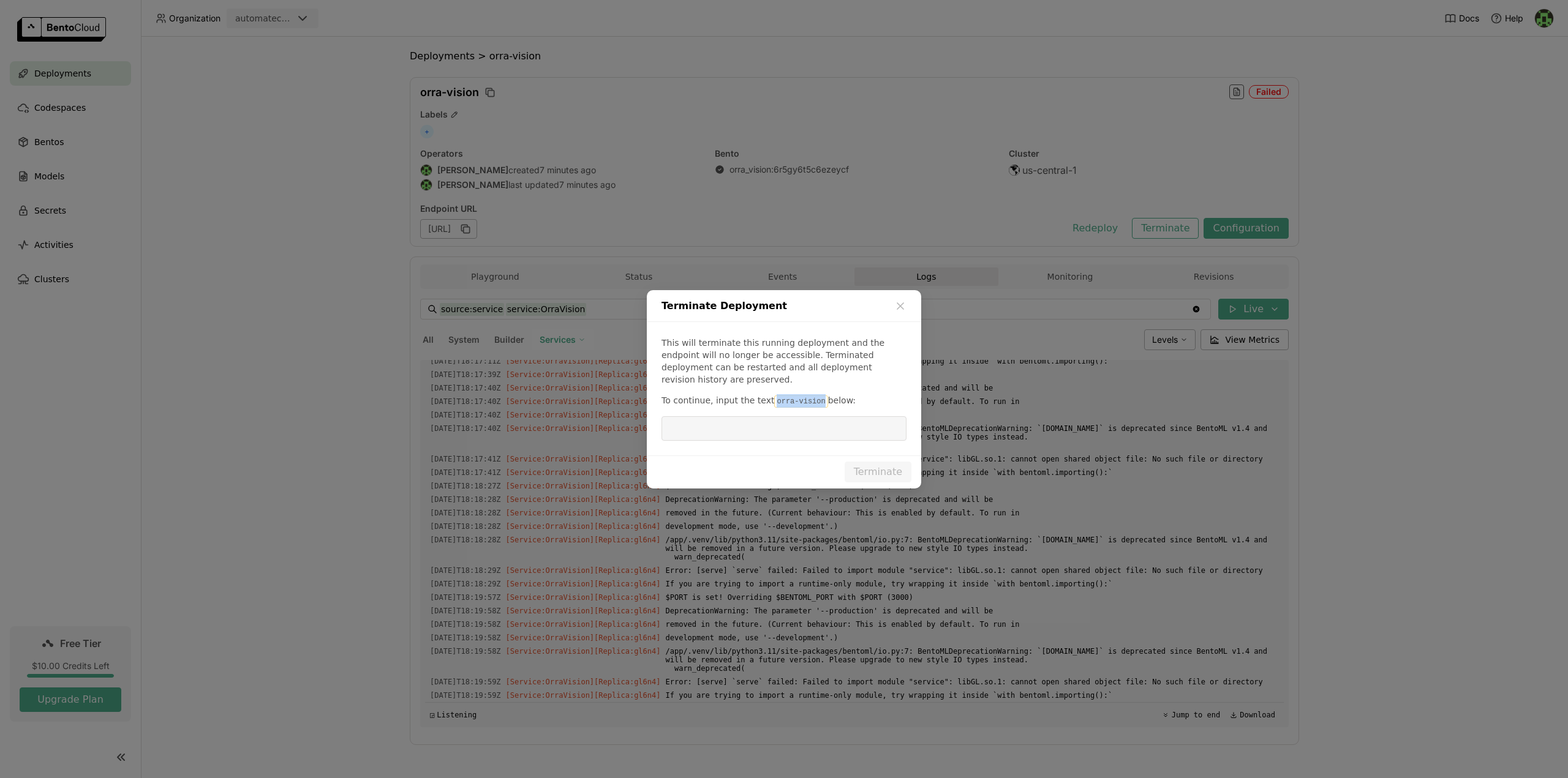
drag, startPoint x: 763, startPoint y: 395, endPoint x: 809, endPoint y: 398, distance: 46.1
click at [809, 398] on code "orra-vision" at bounding box center [801, 401] width 53 height 13
copy code "orra-vision"
click at [787, 423] on input "dialog" at bounding box center [784, 428] width 230 height 23
paste input "orra-vision"
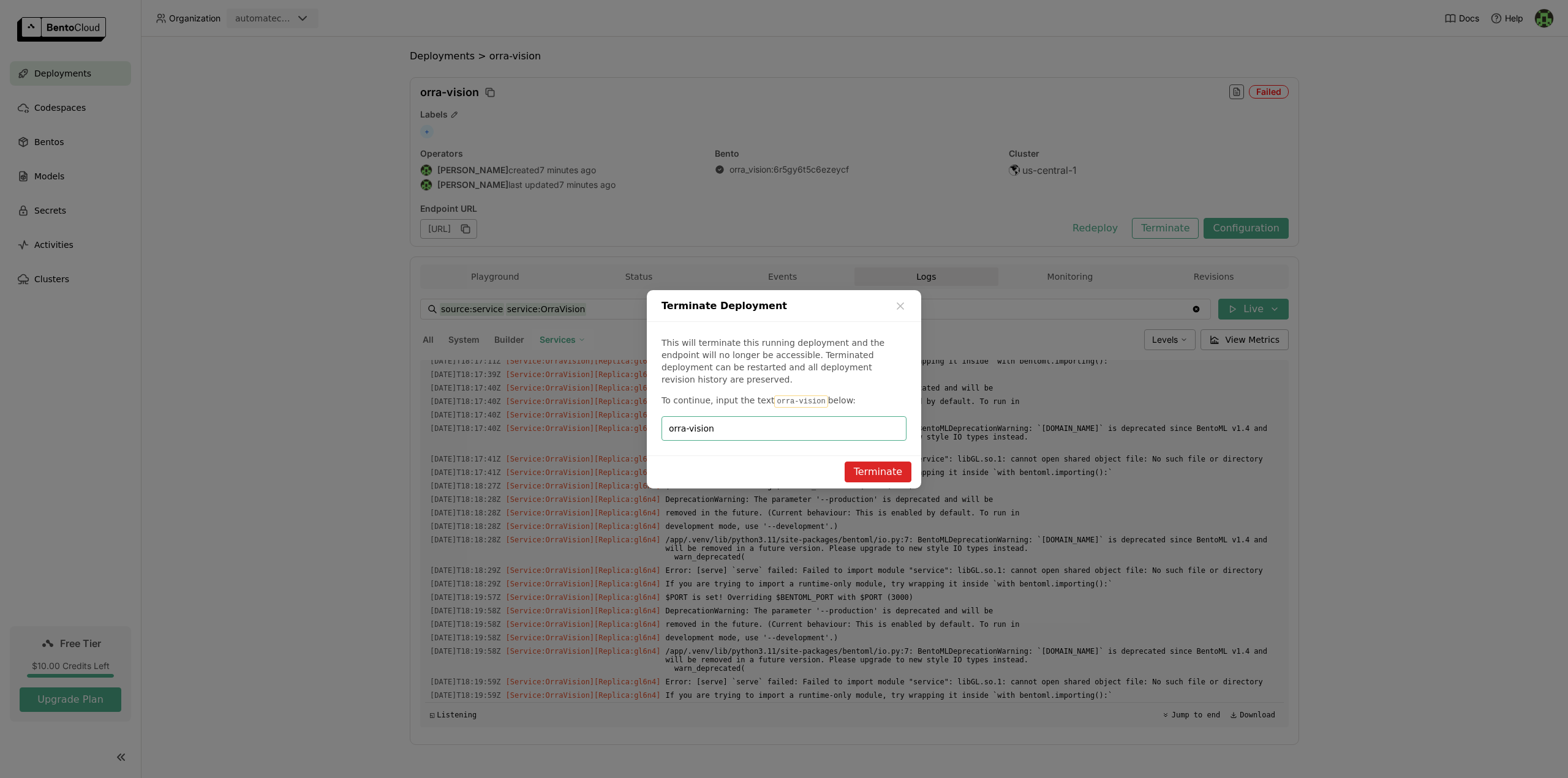
type input "orra-vision"
click at [883, 463] on button "Terminate" at bounding box center [878, 472] width 67 height 21
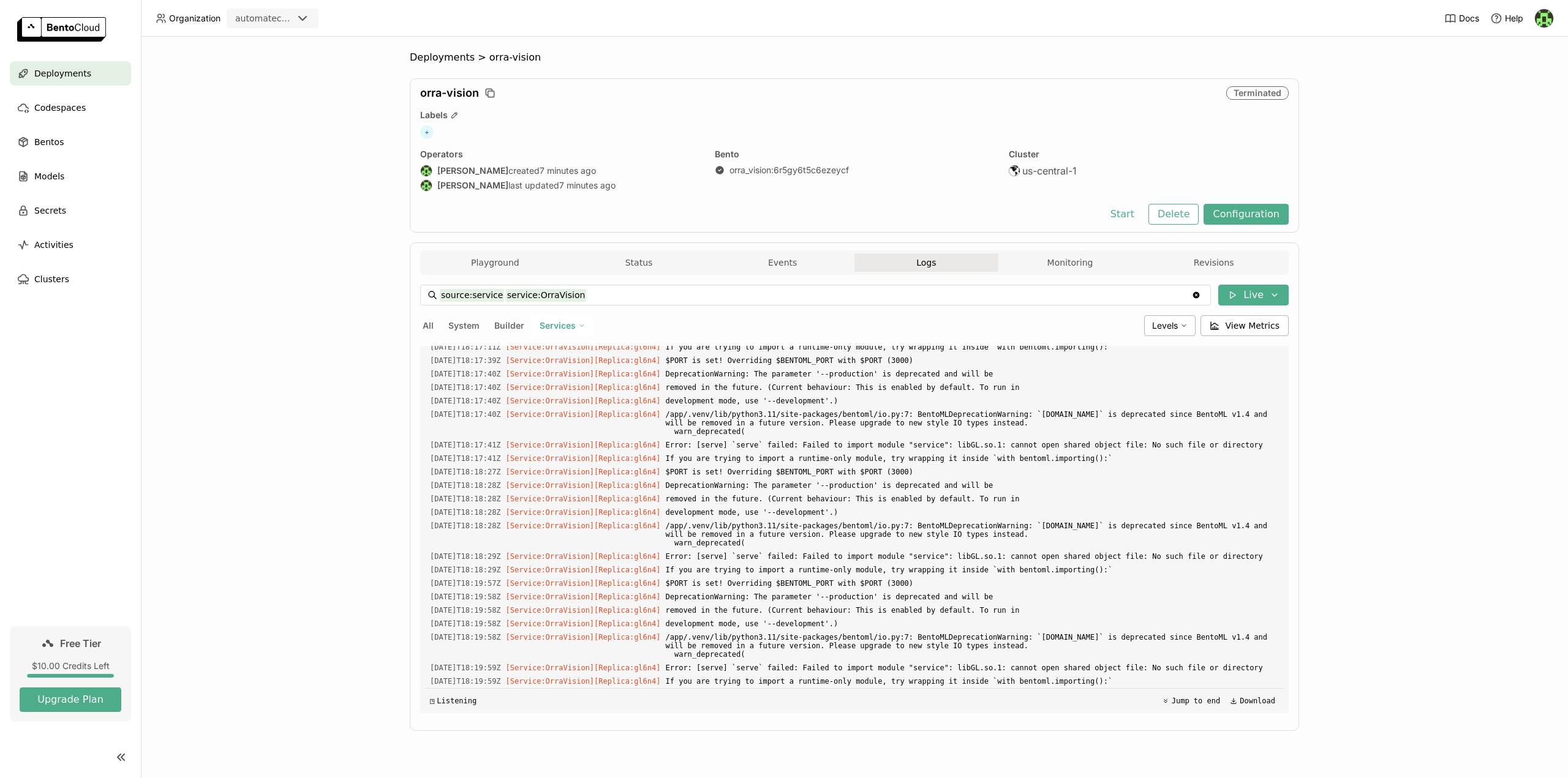
scroll to position [351, 0]
click at [387, 508] on div "Deployments > orra-vision orra-vision Terminated Labels + Operators [PERSON_NAM…" at bounding box center [854, 407] width 1427 height 741
click at [387, 497] on div "Deployments > orra-vision orra-vision Terminated Labels + Operators [PERSON_NAM…" at bounding box center [854, 407] width 1427 height 741
click at [895, 556] on span "Error: [serve] `serve` failed: Failed to import module "service": libGL.so.1: c…" at bounding box center [972, 557] width 614 height 13
click at [384, 443] on div "Deployments > orra-vision orra-vision Terminated Labels + Operators [PERSON_NAM…" at bounding box center [854, 407] width 1427 height 741
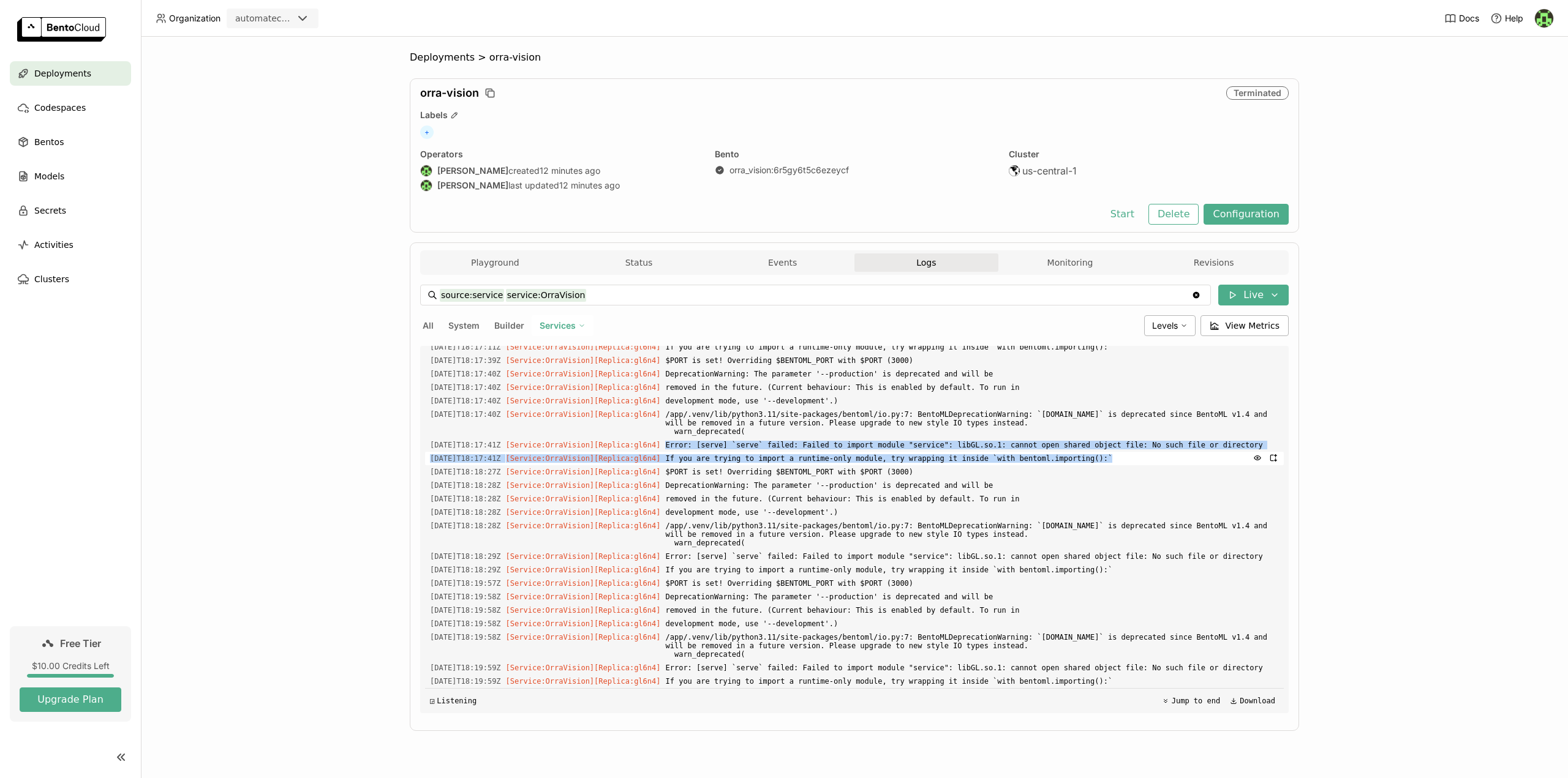
drag, startPoint x: 662, startPoint y: 446, endPoint x: 1072, endPoint y: 455, distance: 410.1
click at [1072, 455] on div "Load older logs [DATE]T18:16:51Z [Service:OrraVision] [Replica: gl6n4 ] $PORT i…" at bounding box center [854, 529] width 858 height 367
copy div "Error: [serve] `serve` failed: Failed to import module "service": libGL.so.1: c…"
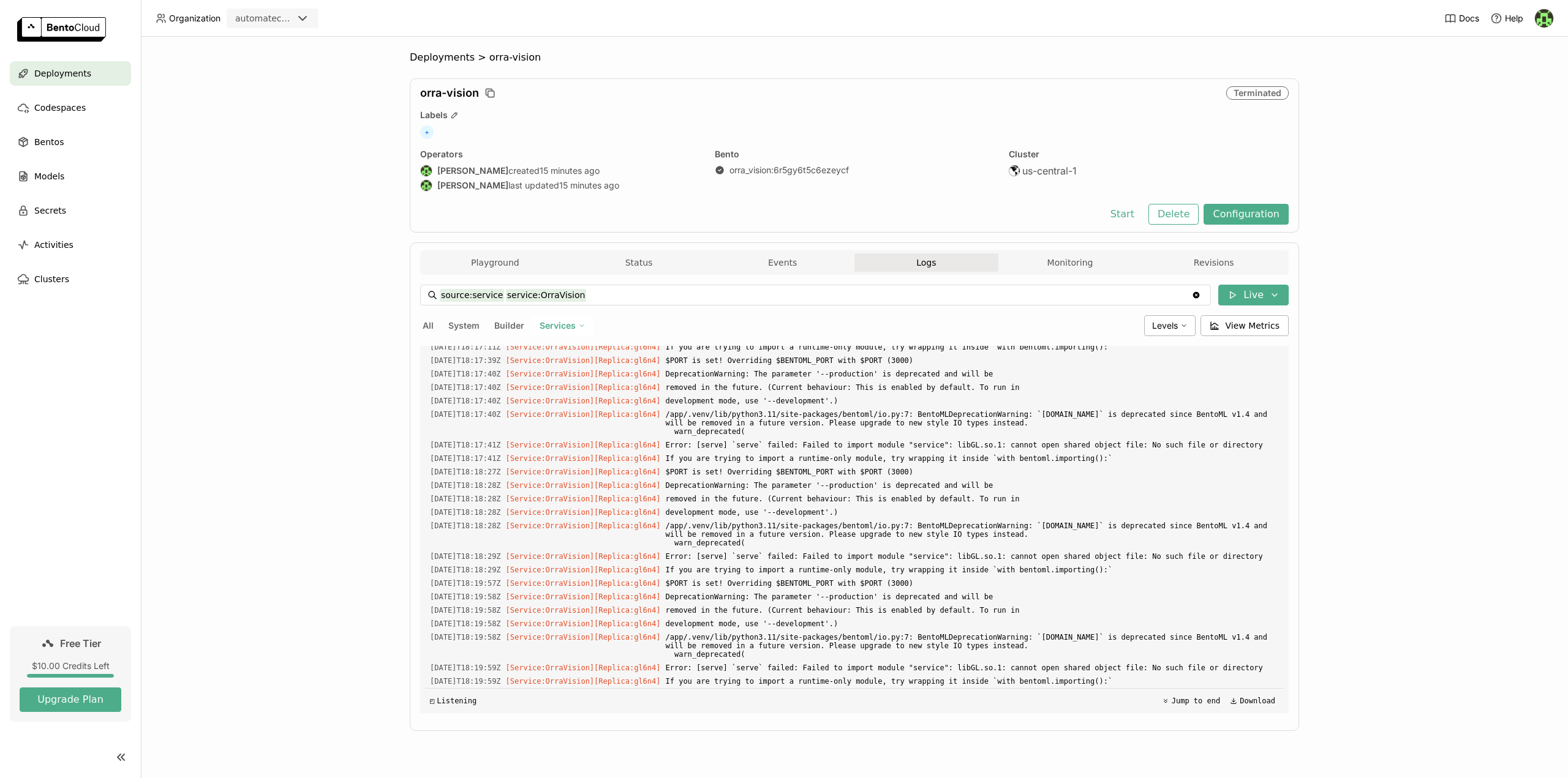
click at [363, 386] on div "Deployments > orra-vision orra-vision Terminated Labels + Operators [PERSON_NAM…" at bounding box center [854, 407] width 1427 height 741
click at [59, 180] on span "Models" at bounding box center [49, 176] width 30 height 15
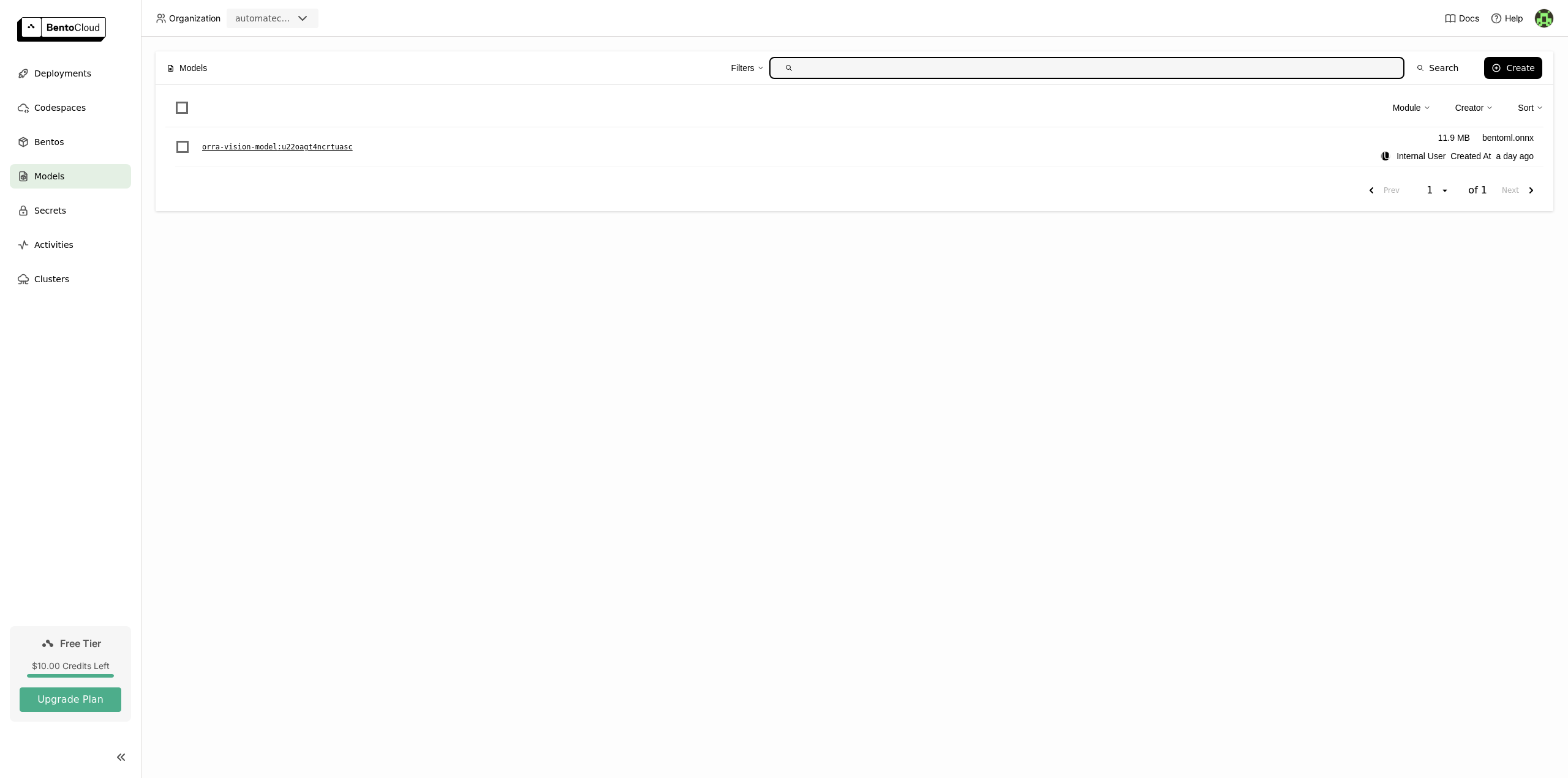
click at [267, 150] on p "orra-vision-model : u22oagt4ncrtuasc" at bounding box center [277, 147] width 150 height 13
